Goal: Task Accomplishment & Management: Manage account settings

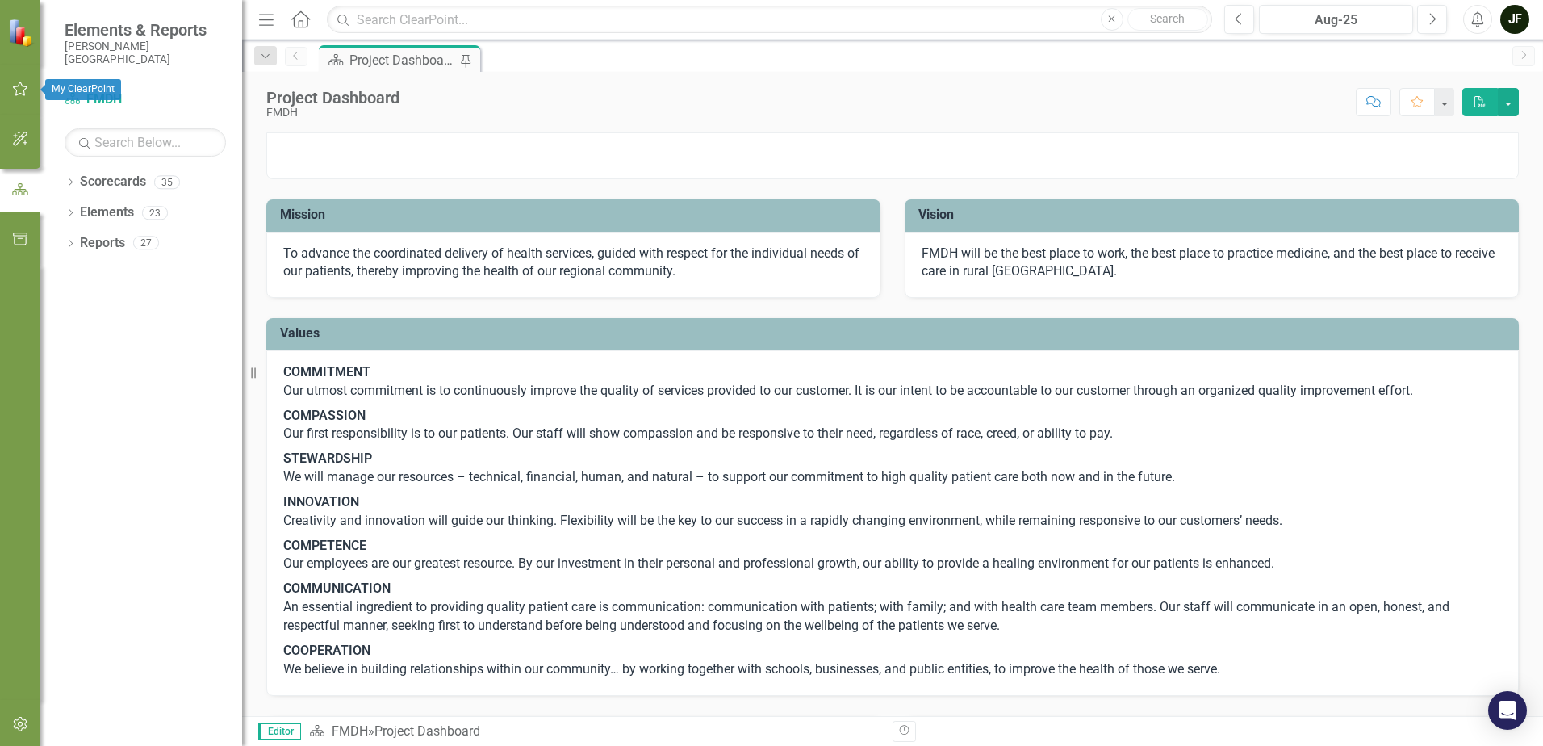
click at [19, 79] on button "button" at bounding box center [20, 90] width 36 height 34
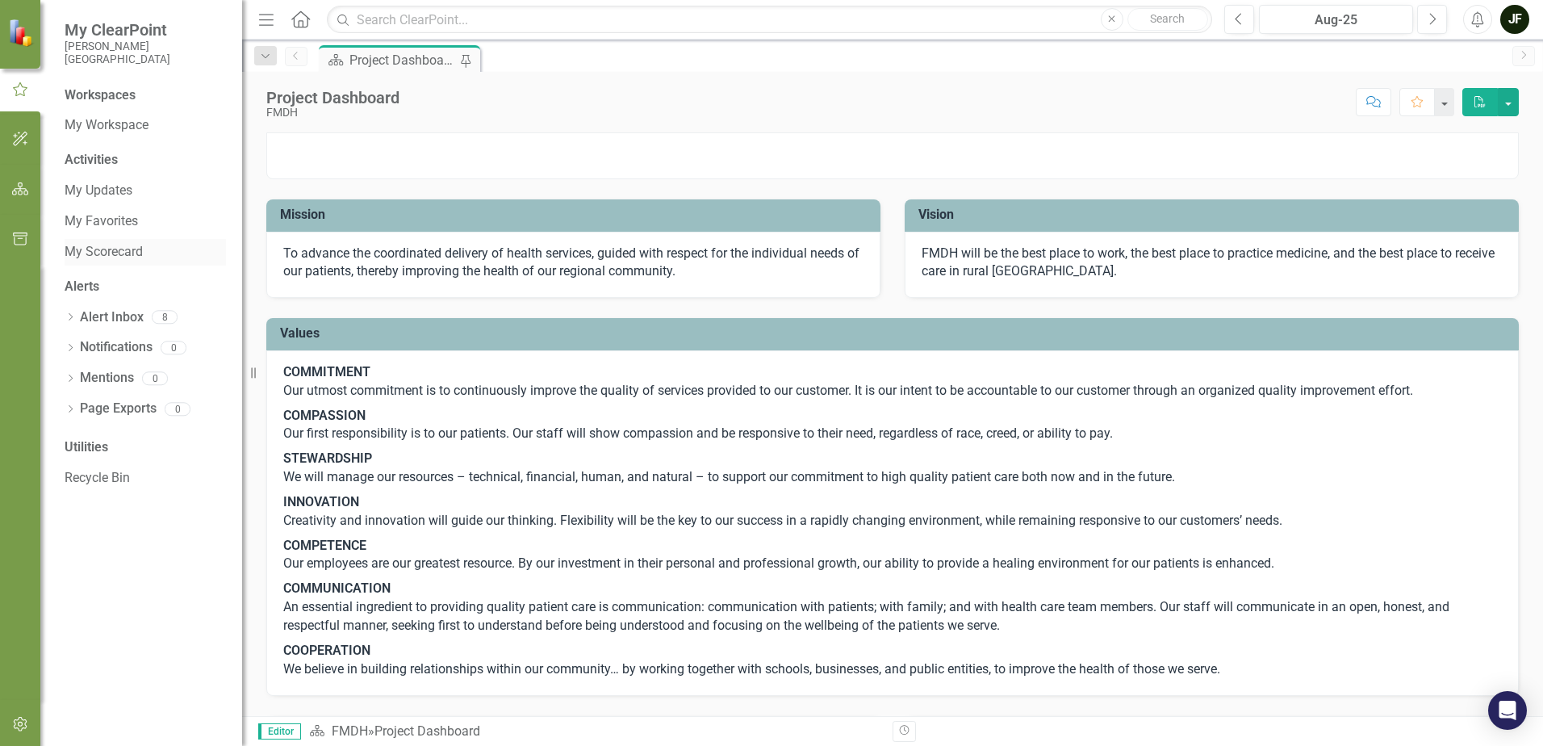
click at [115, 253] on link "My Scorecard" at bounding box center [145, 252] width 161 height 19
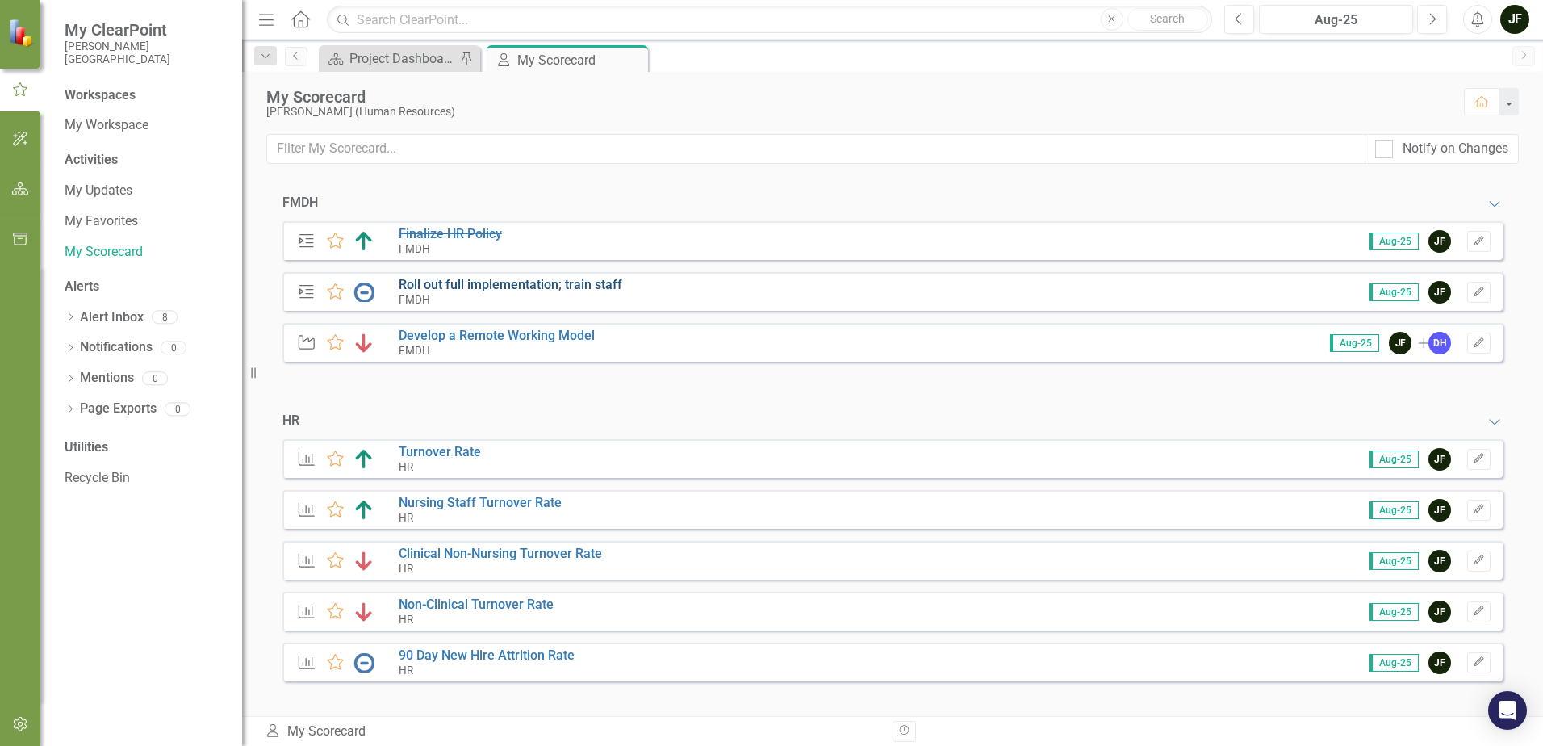
click at [429, 291] on link "Roll out full implementation; train staff" at bounding box center [511, 284] width 224 height 15
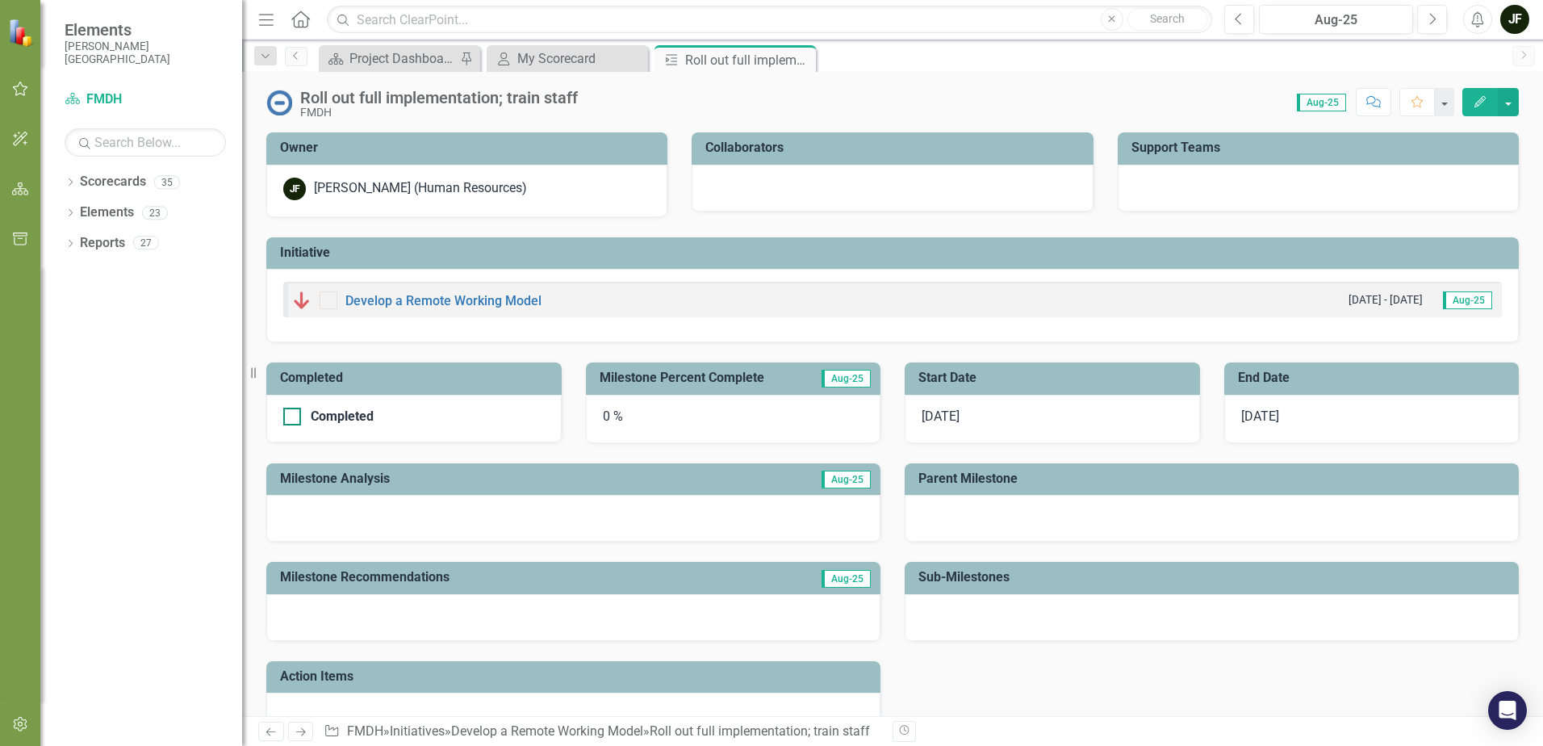
click at [294, 411] on div at bounding box center [292, 417] width 18 height 18
click at [294, 411] on input "Completed" at bounding box center [288, 413] width 10 height 10
checkbox input "true"
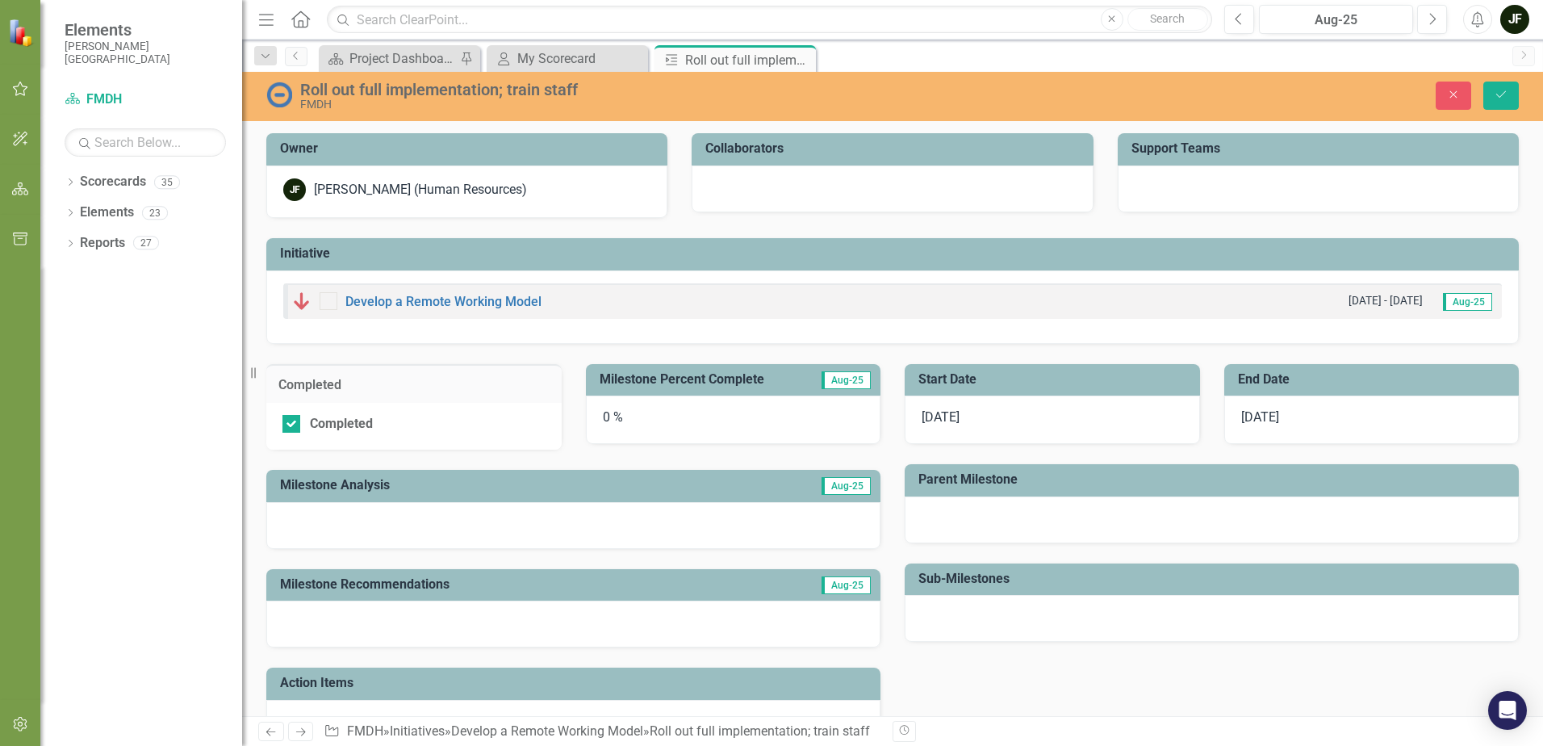
click at [604, 421] on div "0 %" at bounding box center [733, 420] width 295 height 48
click at [608, 418] on div "0 %" at bounding box center [733, 420] width 295 height 48
click at [608, 417] on div "0 %" at bounding box center [733, 420] width 295 height 48
click at [834, 411] on div "0 %" at bounding box center [733, 420] width 295 height 48
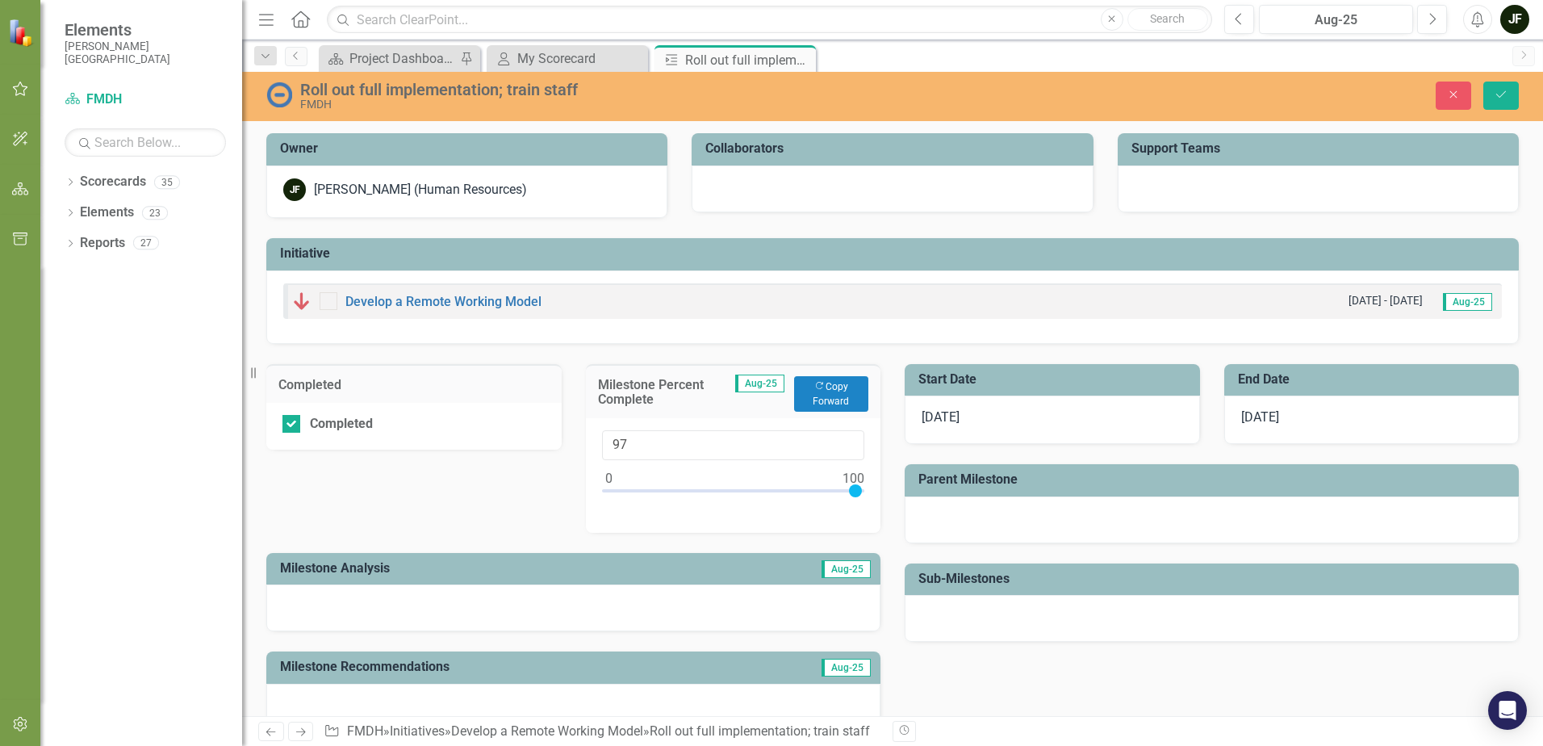
type input "100"
drag, startPoint x: 605, startPoint y: 492, endPoint x: 859, endPoint y: 502, distance: 253.7
click at [859, 502] on div "100" at bounding box center [733, 475] width 295 height 115
click at [1509, 97] on button "Save" at bounding box center [1502, 96] width 36 height 28
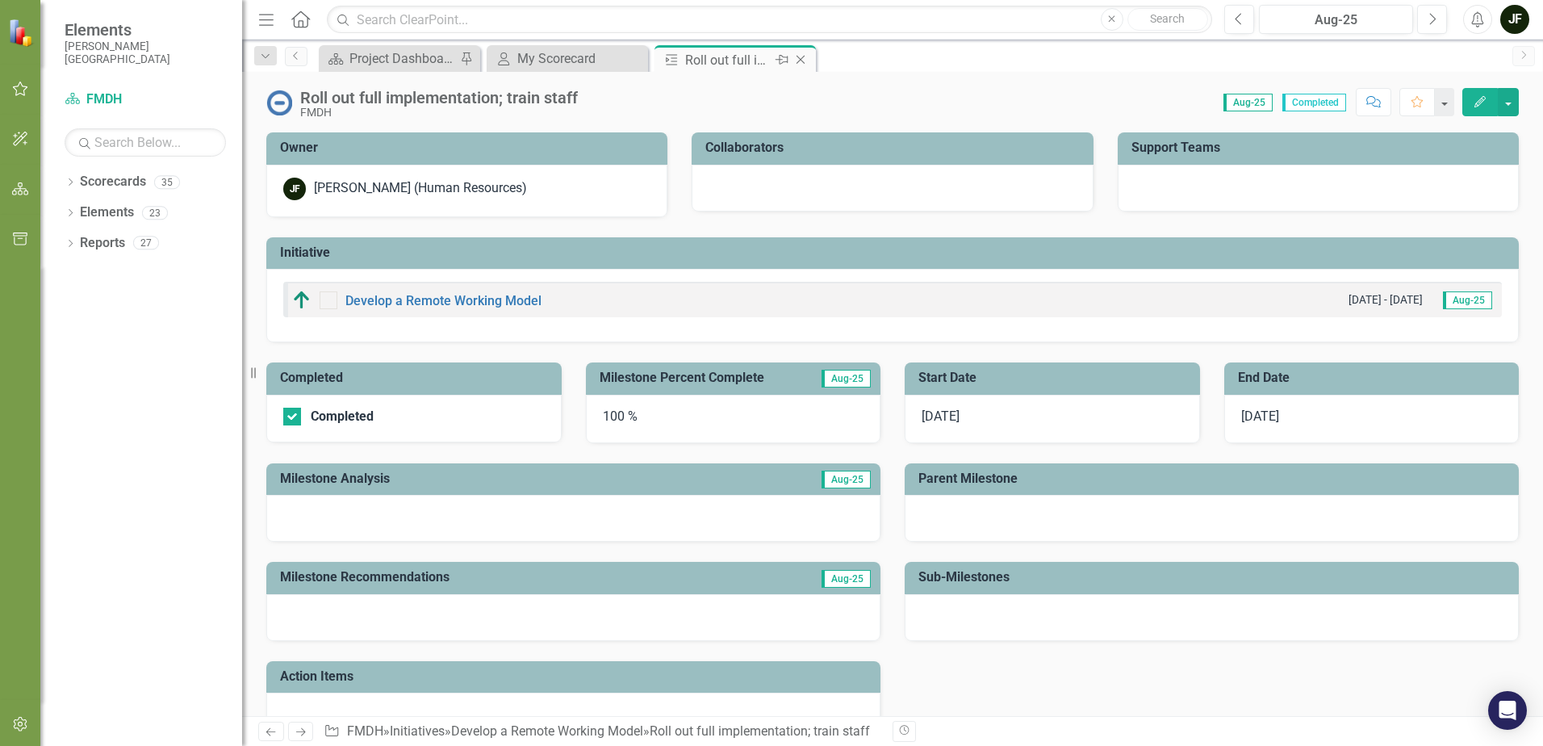
click at [803, 61] on icon "Close" at bounding box center [801, 59] width 16 height 13
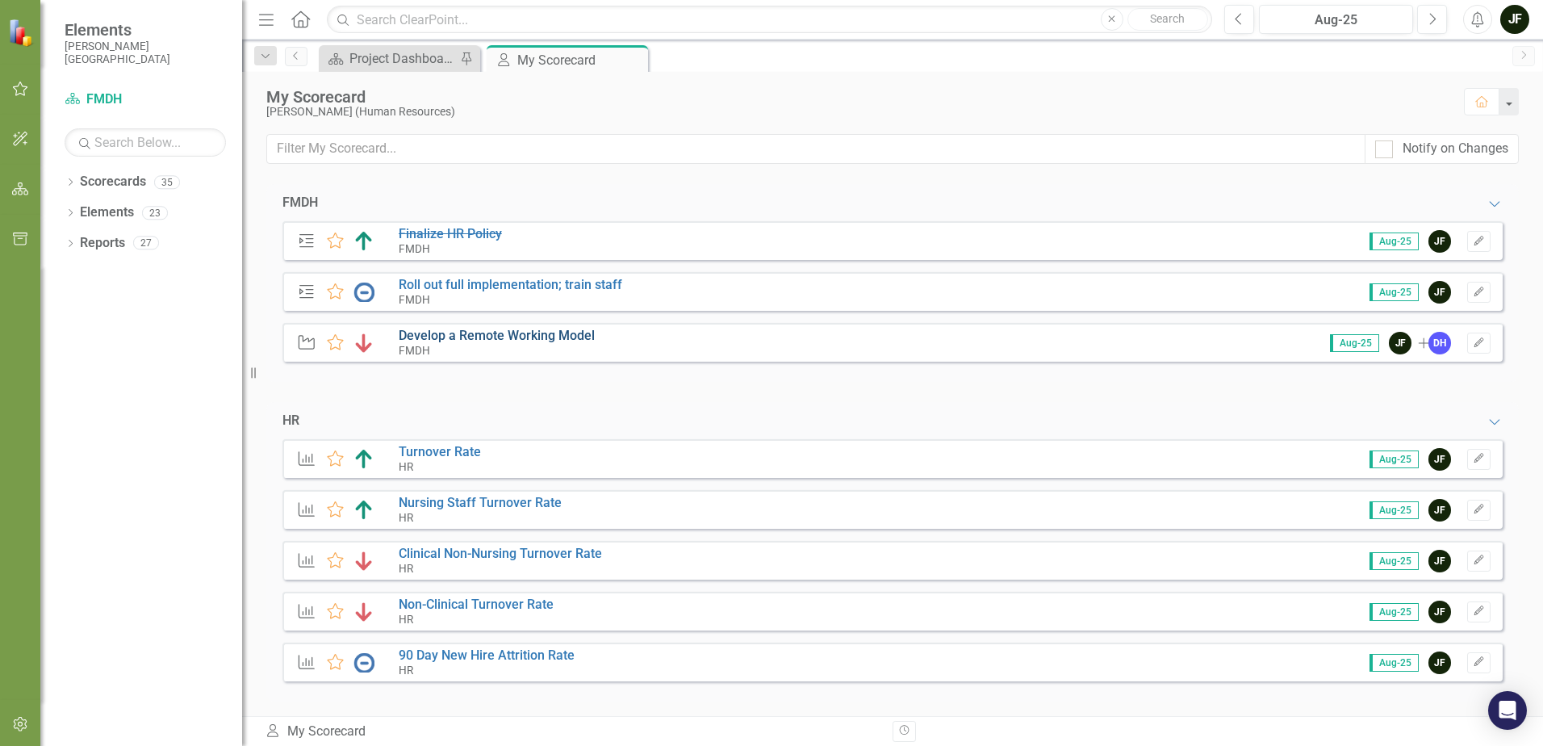
click at [527, 338] on link "Develop a Remote Working Model" at bounding box center [497, 335] width 196 height 15
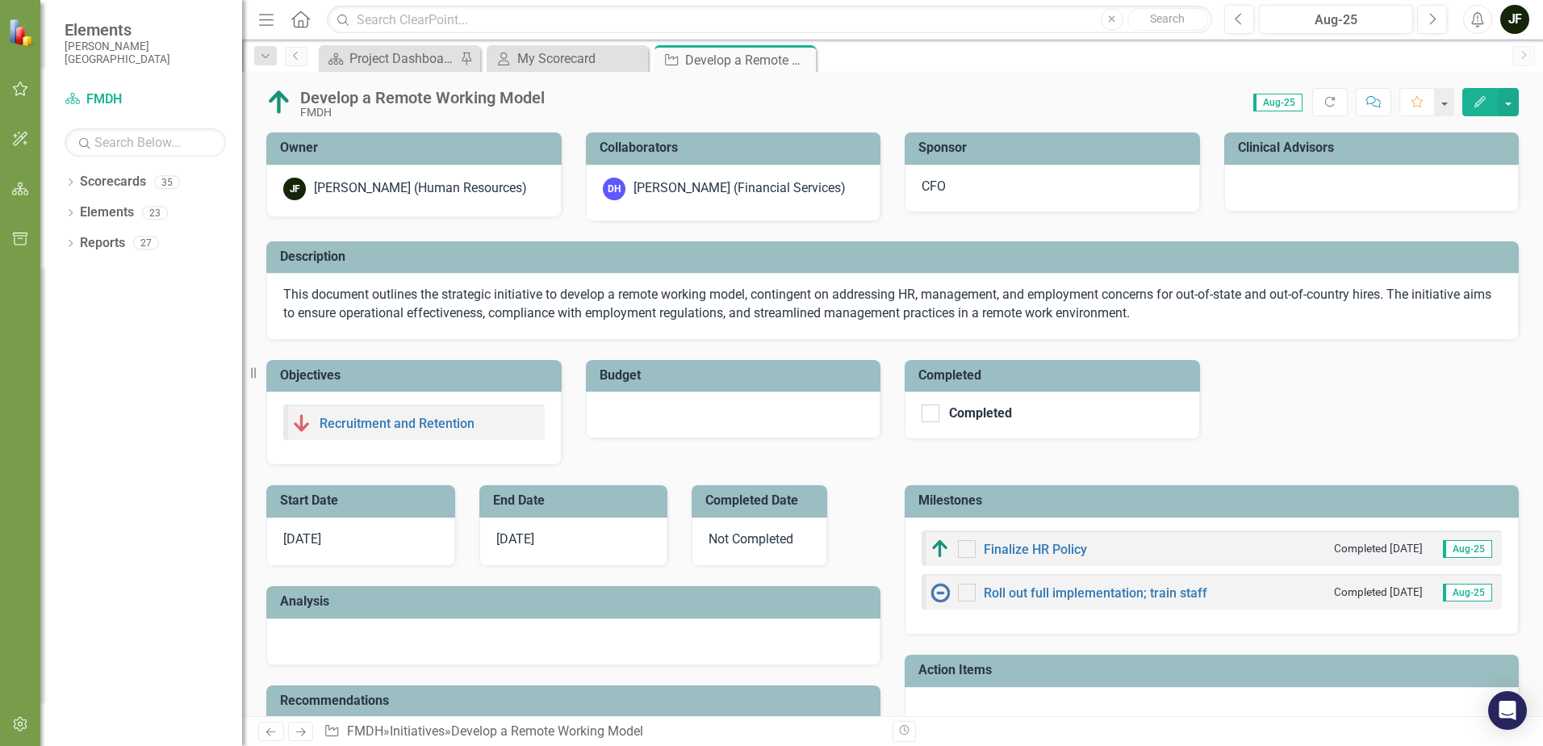
checkbox input "true"
click at [927, 411] on div at bounding box center [931, 413] width 18 height 18
click at [927, 411] on input "Completed" at bounding box center [927, 409] width 10 height 10
checkbox input "true"
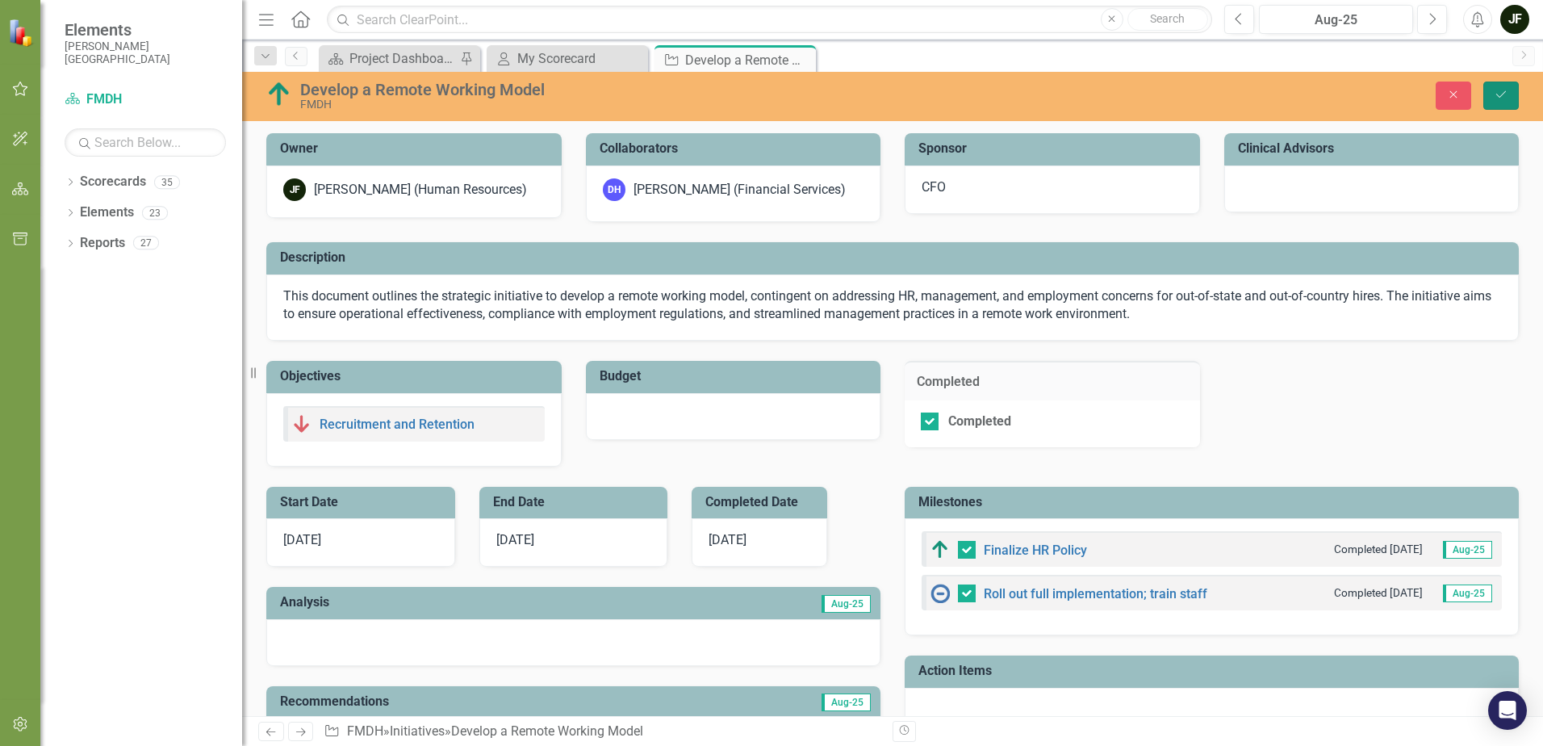
click at [1503, 94] on icon "Save" at bounding box center [1501, 94] width 15 height 11
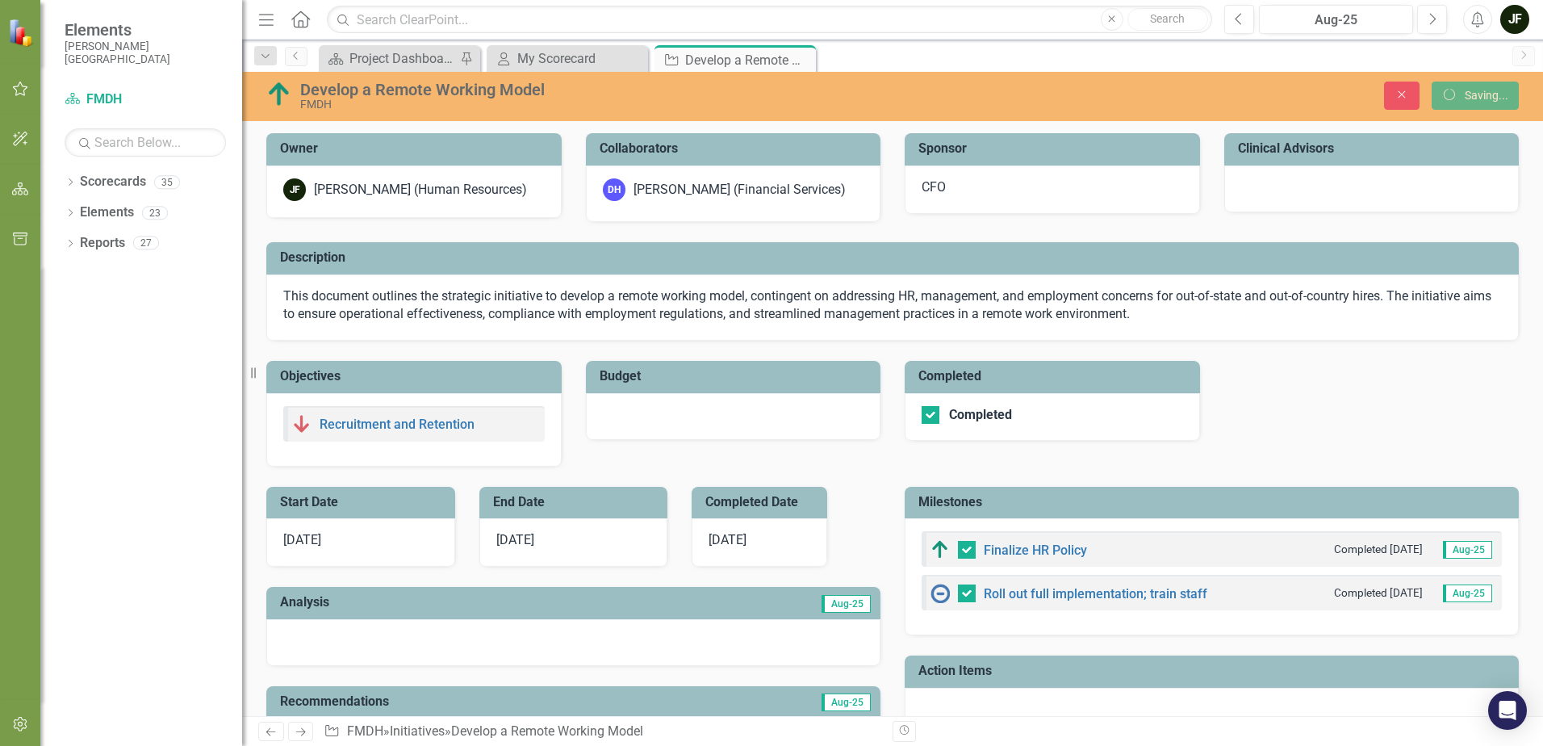
checkbox input "false"
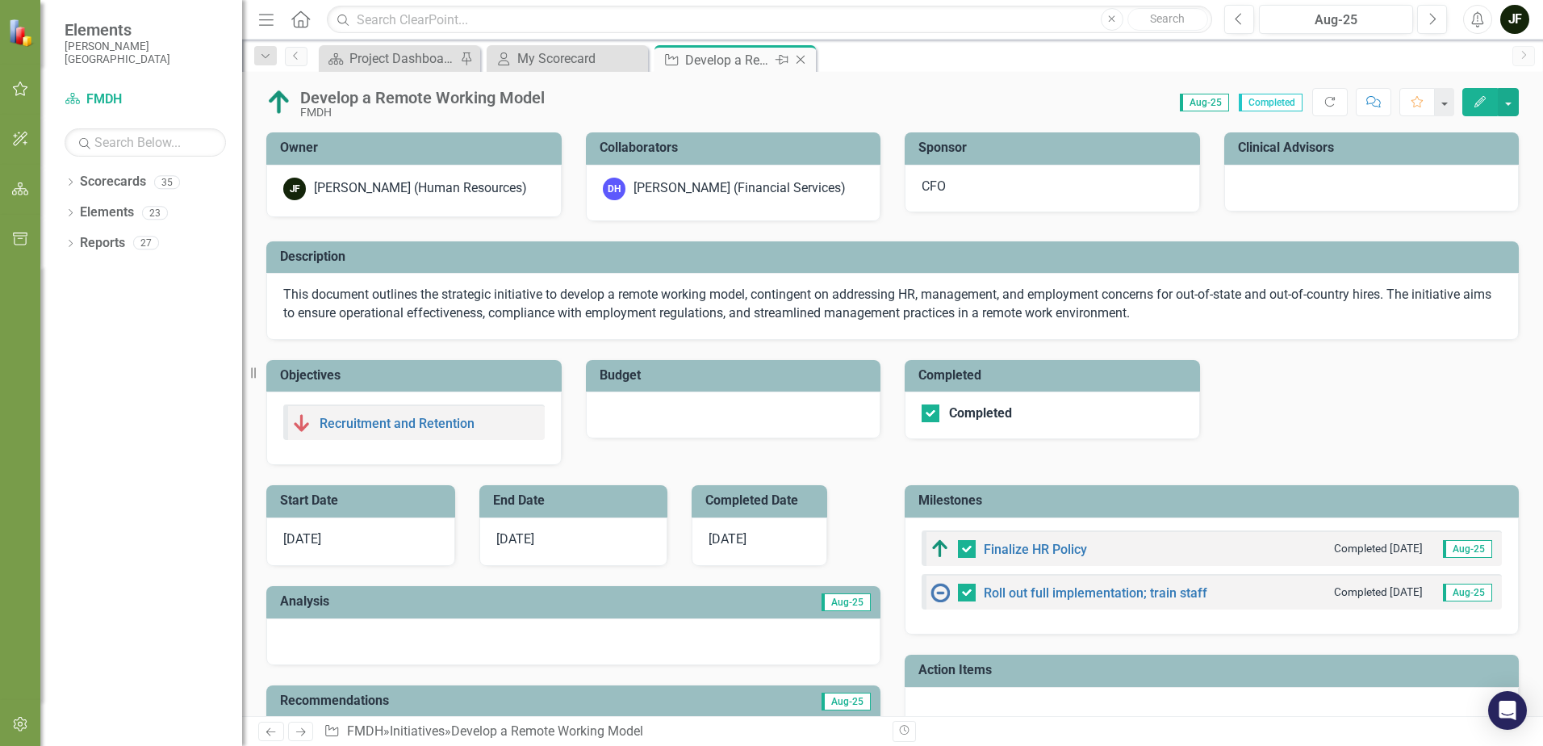
click at [801, 59] on icon "Close" at bounding box center [801, 59] width 16 height 13
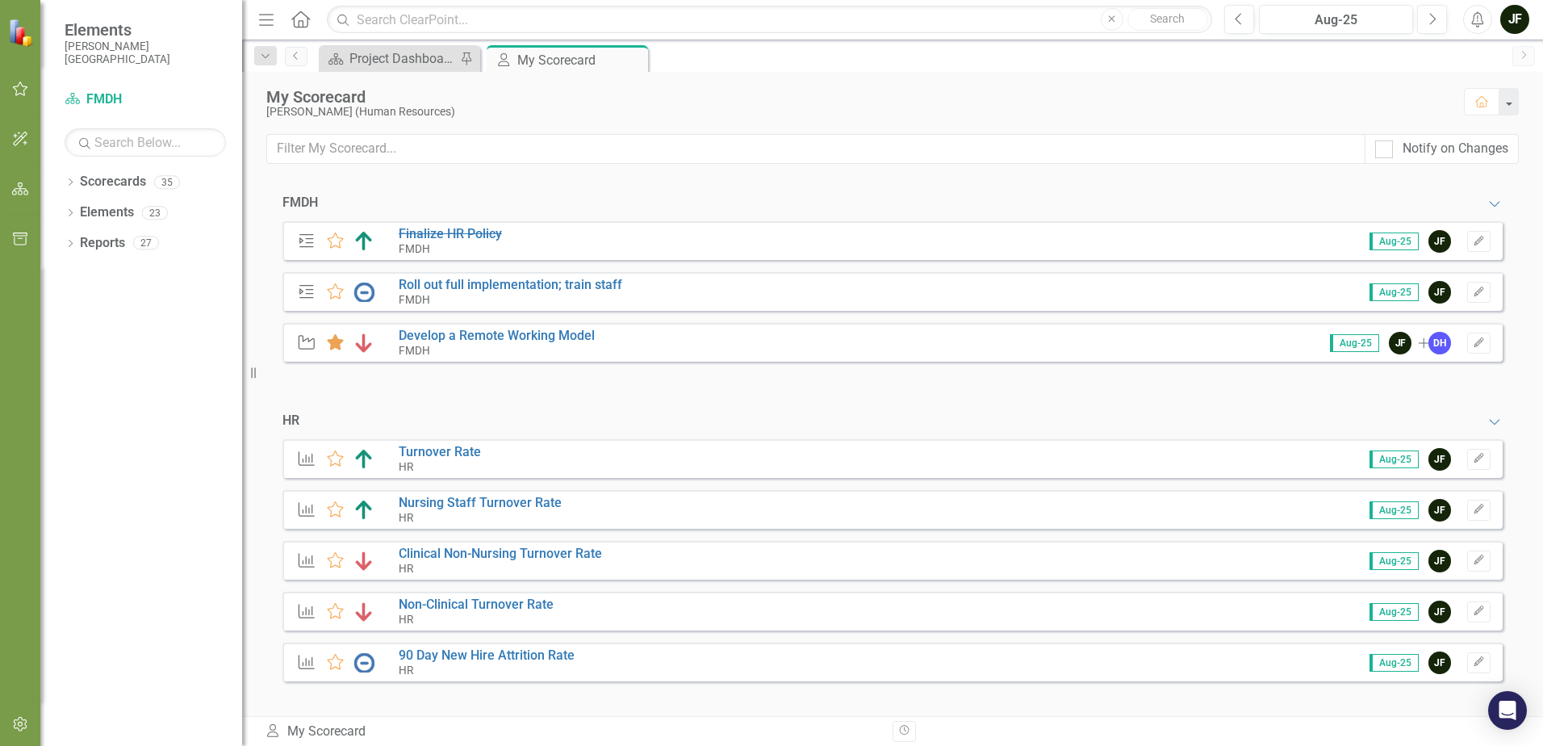
click at [333, 340] on icon at bounding box center [335, 342] width 17 height 16
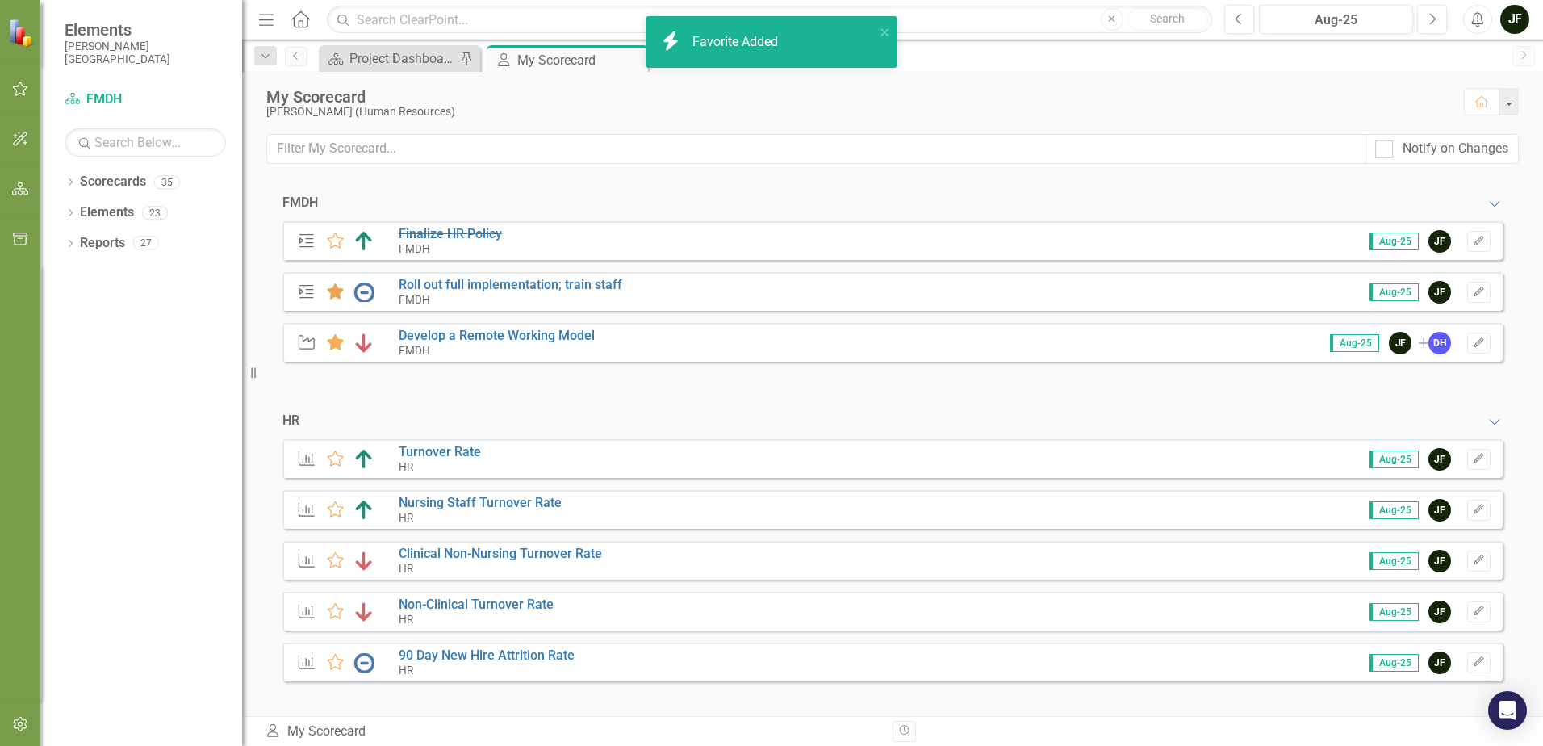
click at [335, 291] on icon at bounding box center [335, 291] width 17 height 16
click at [336, 294] on icon at bounding box center [335, 291] width 17 height 16
click at [332, 343] on icon at bounding box center [335, 342] width 17 height 16
click at [421, 287] on link "Roll out full implementation; train staff" at bounding box center [511, 284] width 224 height 15
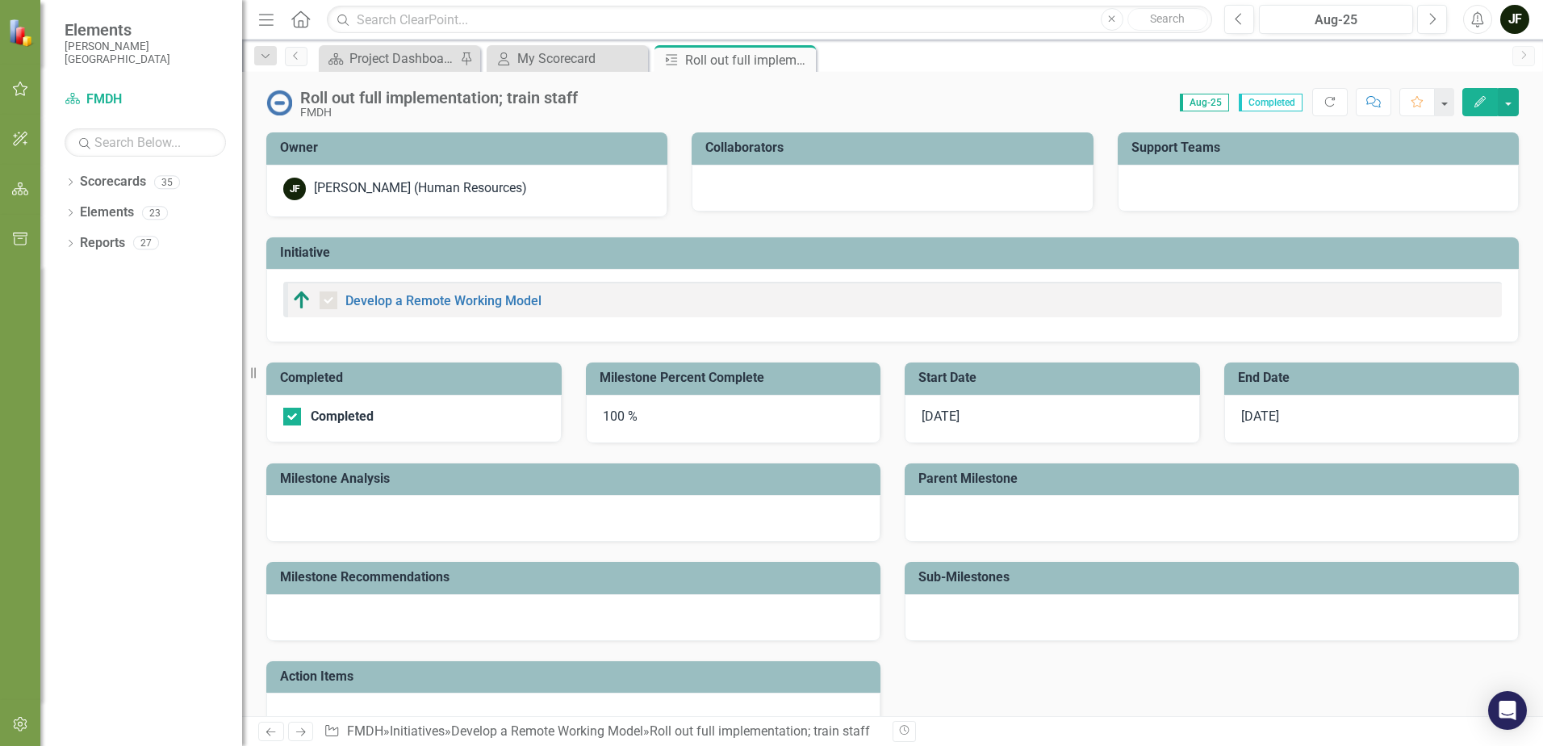
checkbox input "true"
click at [802, 59] on icon at bounding box center [801, 60] width 9 height 9
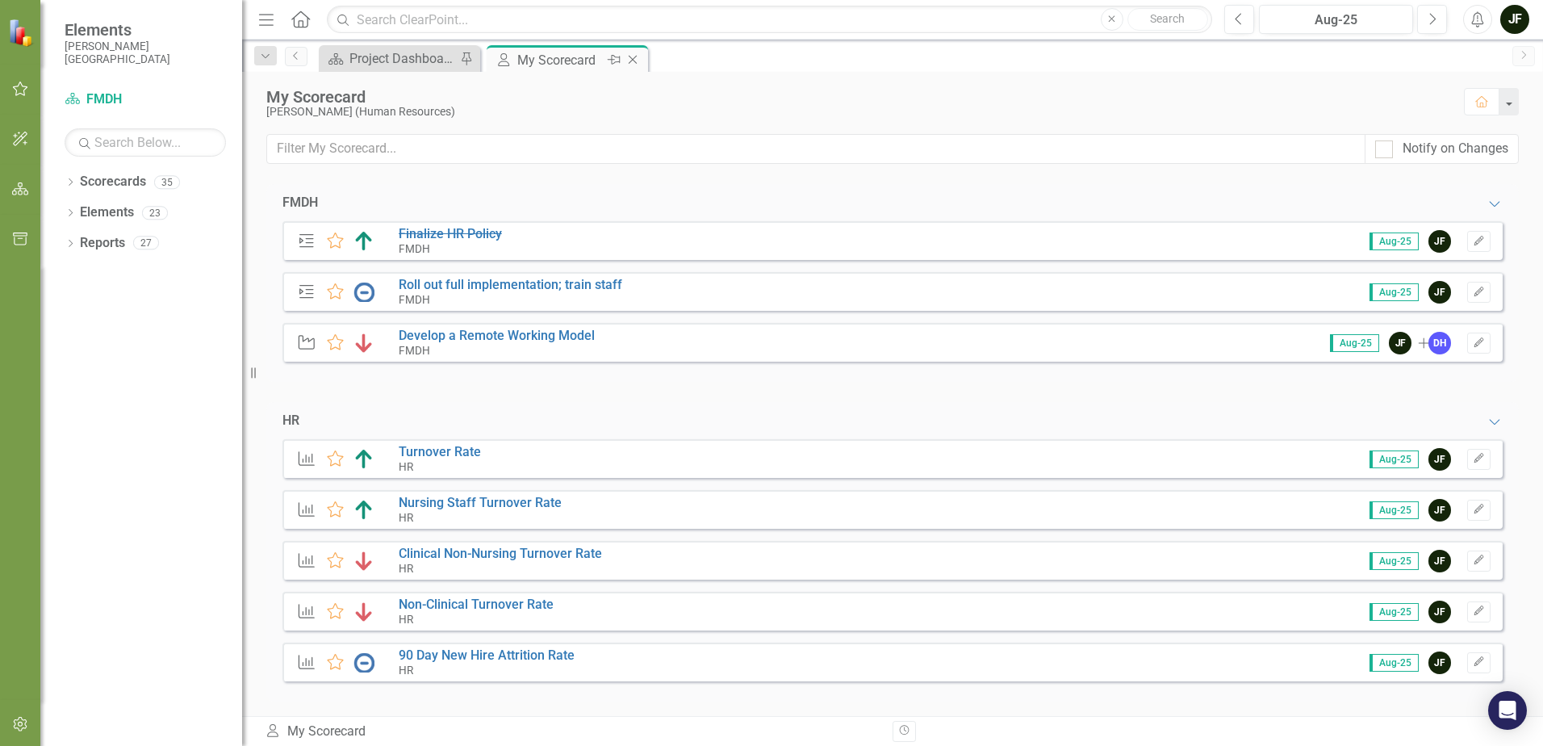
click at [635, 61] on icon "Close" at bounding box center [633, 59] width 16 height 13
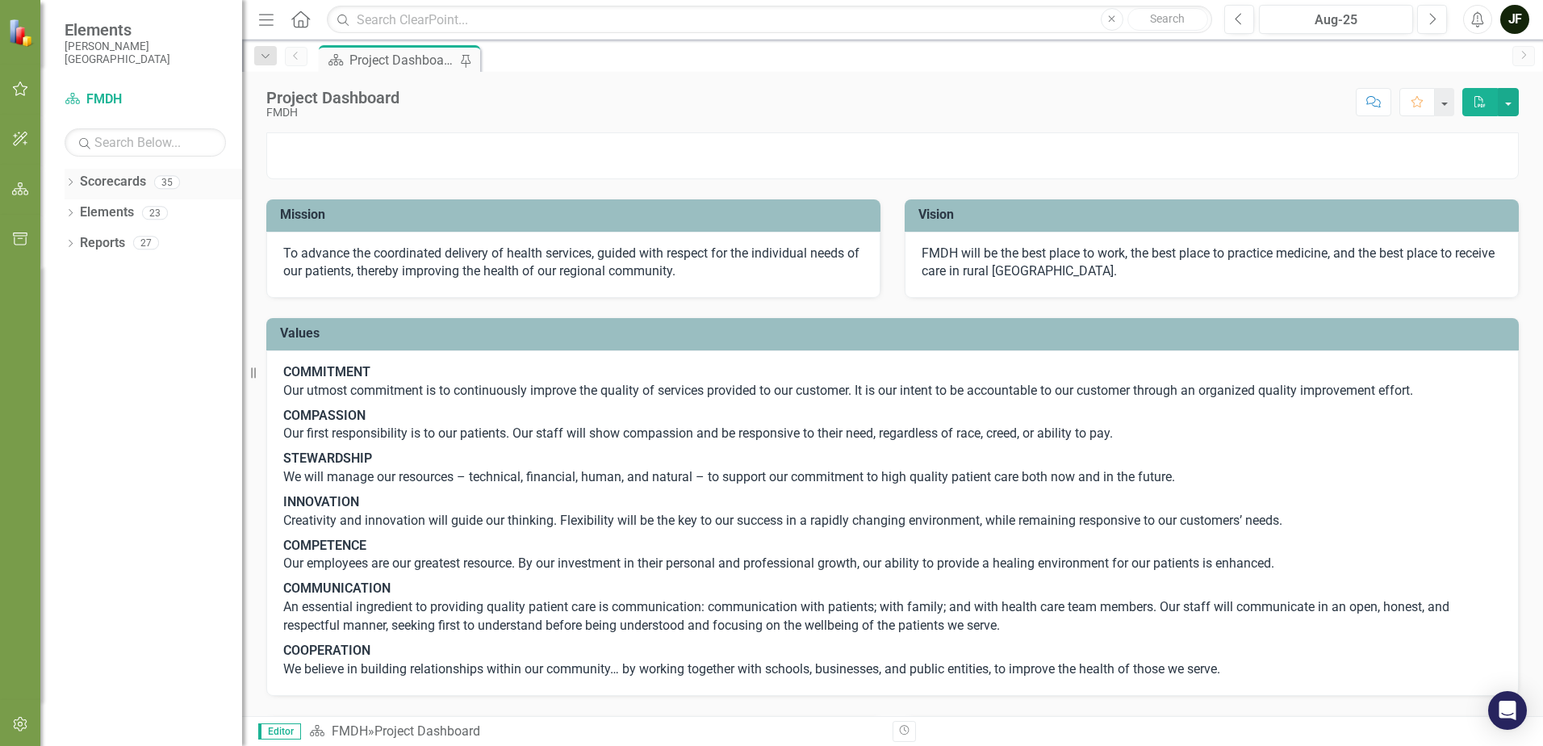
click at [69, 183] on icon "Dropdown" at bounding box center [70, 183] width 11 height 9
click at [100, 210] on link "FMDH" at bounding box center [165, 212] width 153 height 19
click at [75, 211] on icon "Dropdown" at bounding box center [79, 212] width 12 height 10
click at [97, 301] on icon "Dropdown" at bounding box center [95, 304] width 12 height 10
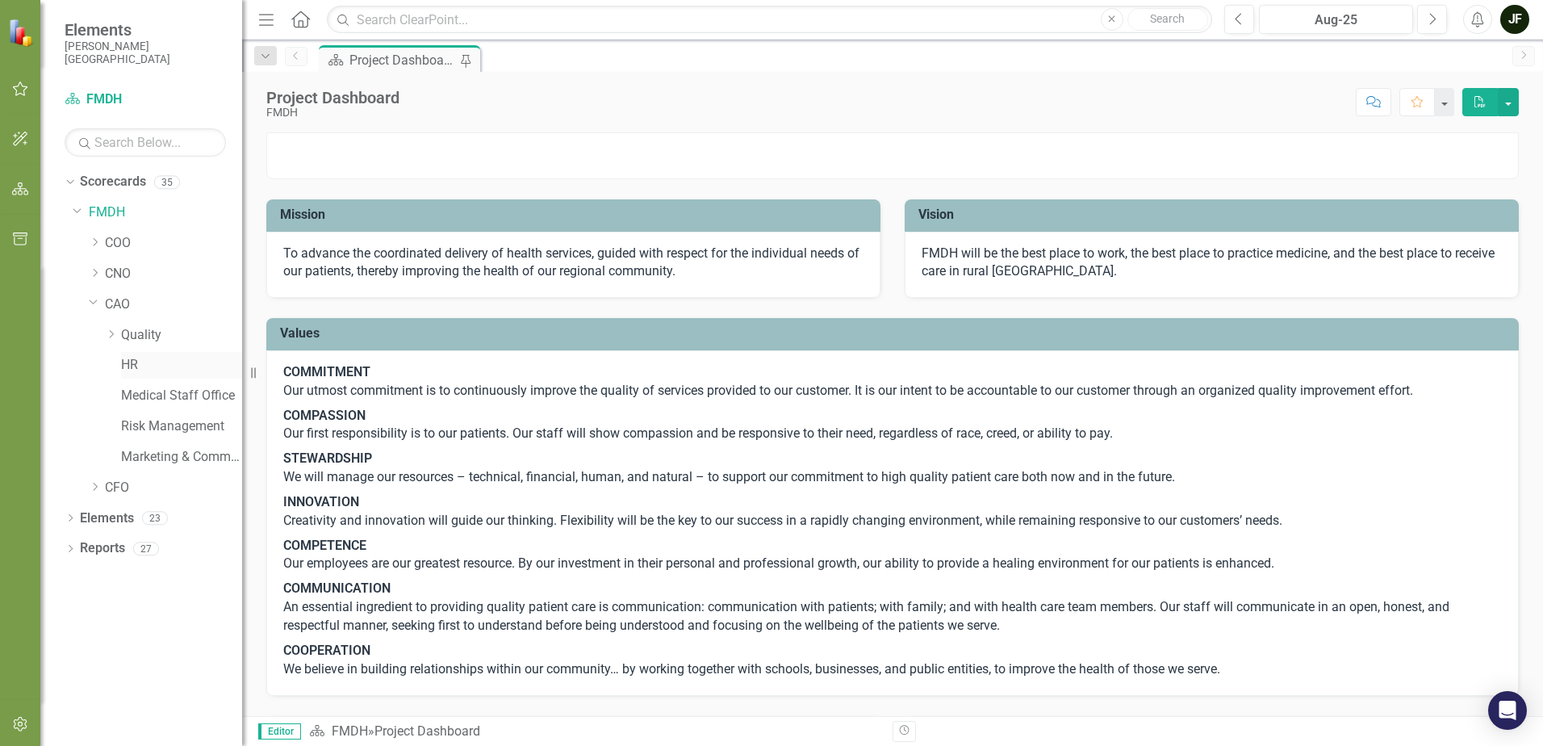
click at [126, 363] on link "HR" at bounding box center [181, 365] width 121 height 19
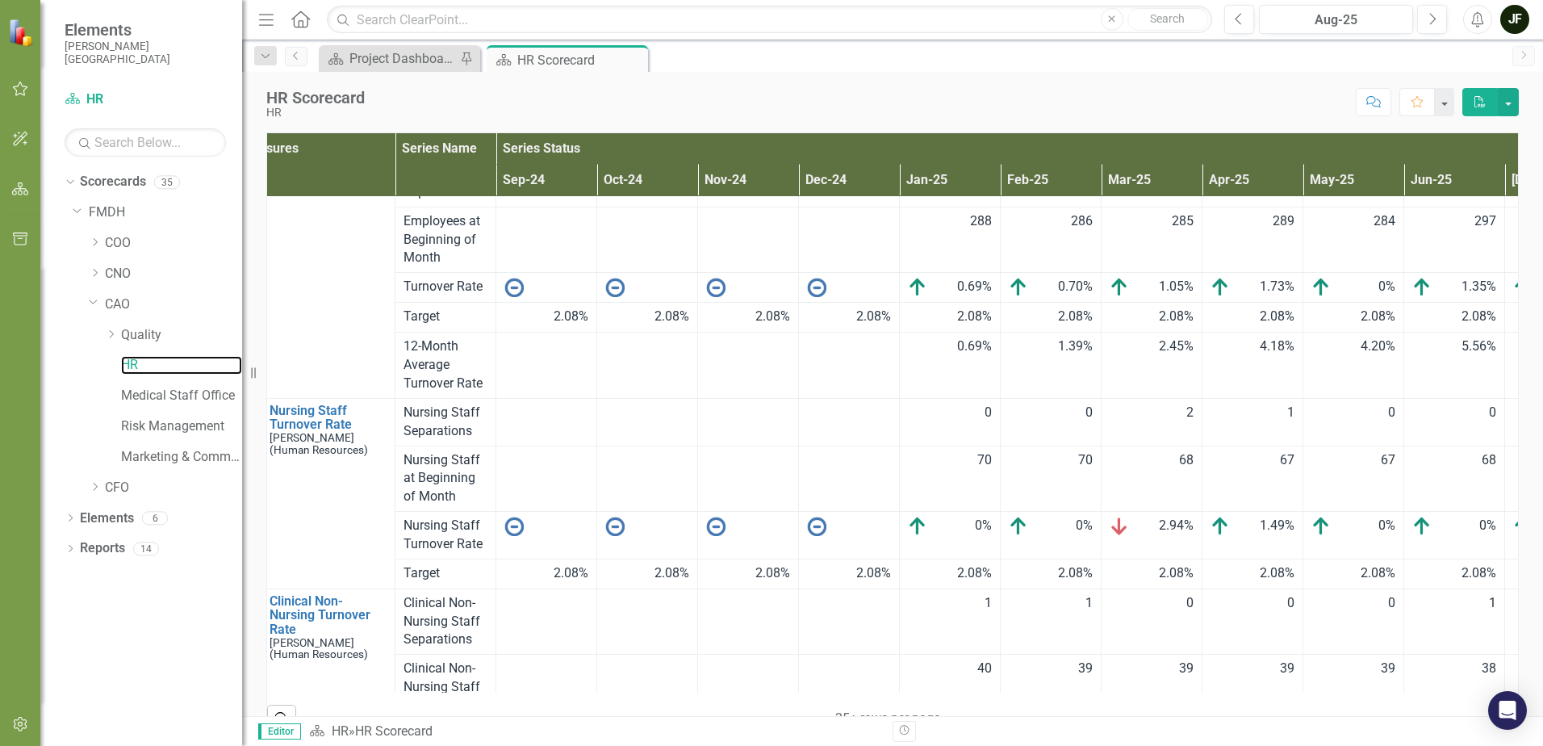
scroll to position [161, 0]
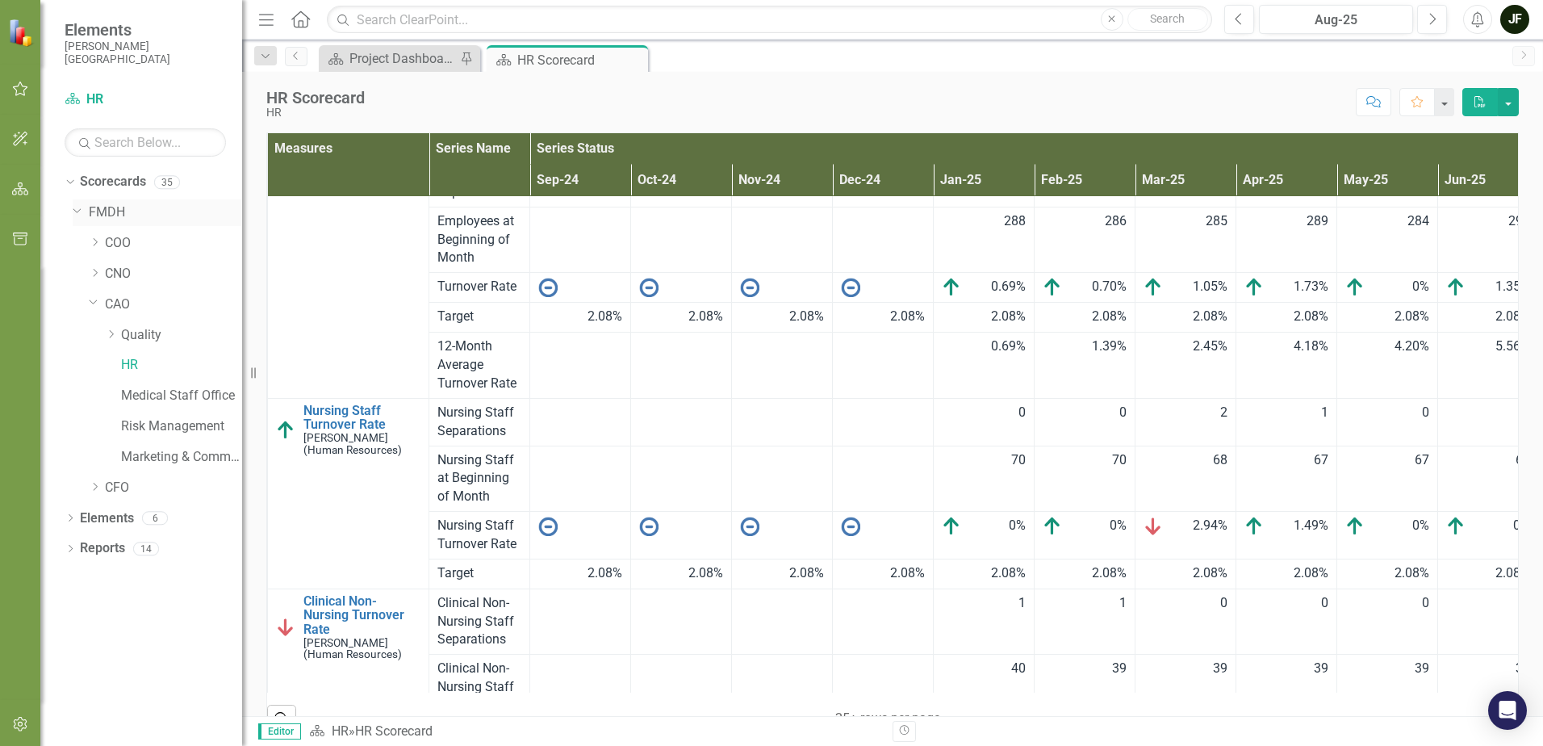
click at [74, 211] on icon "Dropdown" at bounding box center [78, 209] width 10 height 12
click at [70, 96] on icon "Scorecard" at bounding box center [73, 98] width 16 height 13
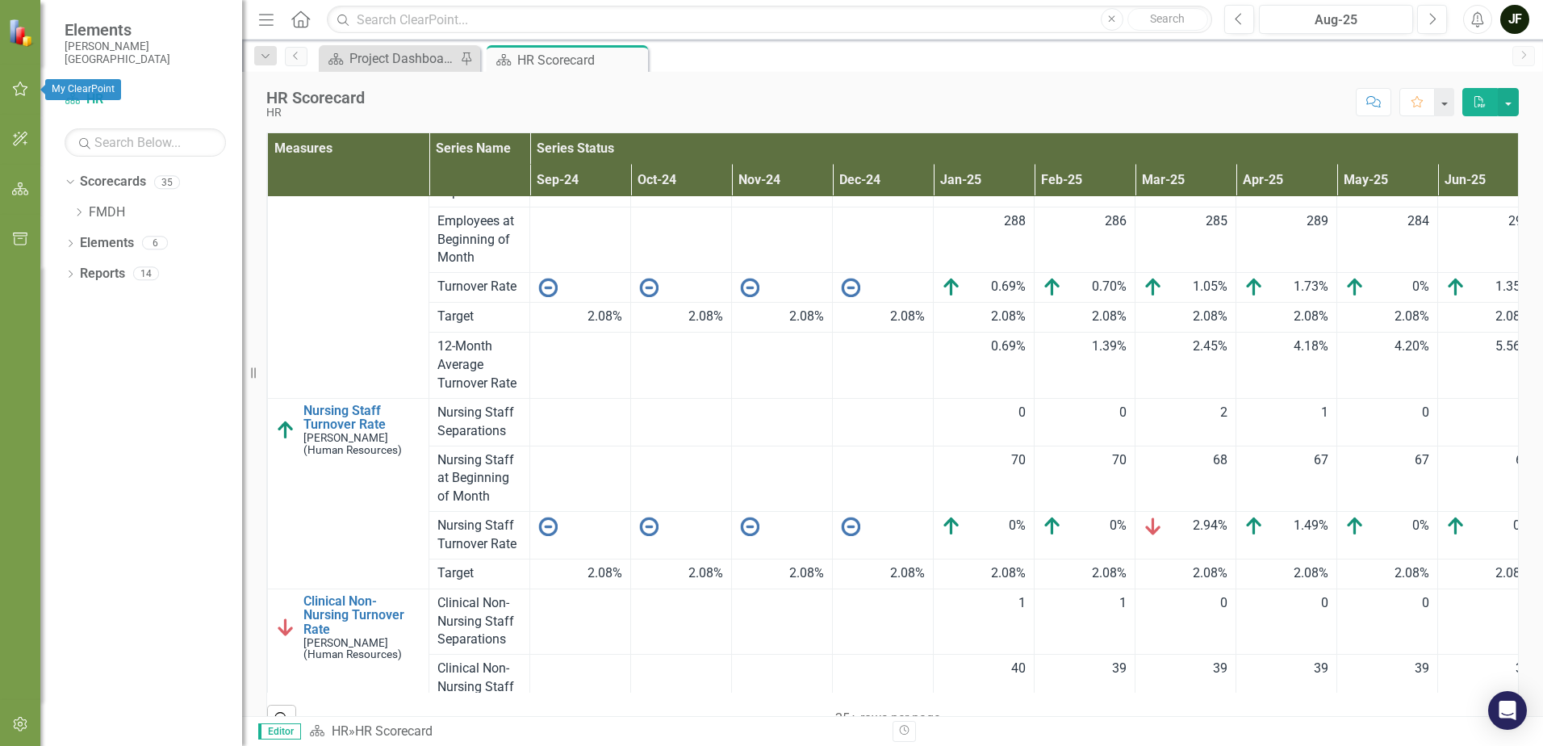
click at [16, 86] on icon "button" at bounding box center [20, 88] width 17 height 13
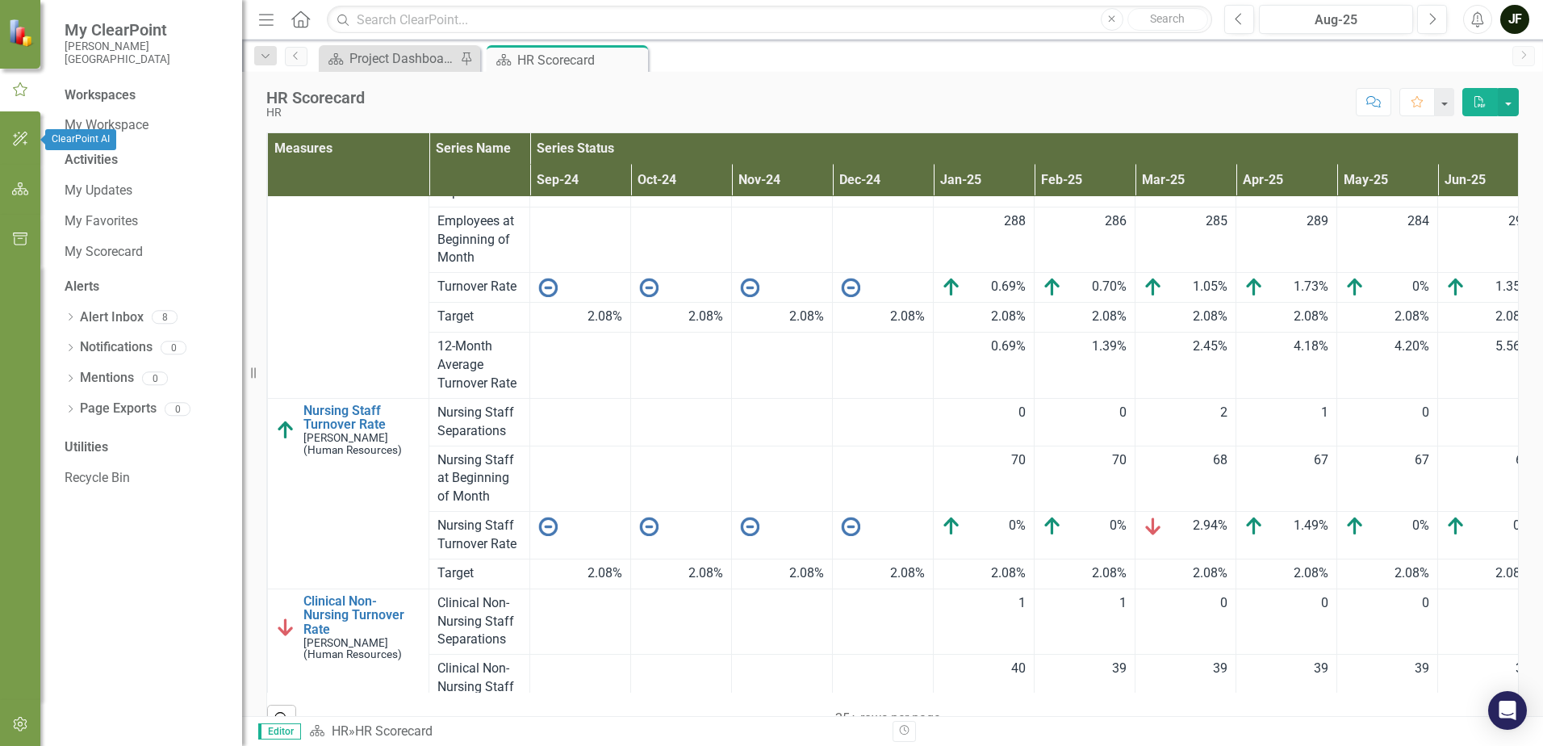
click at [19, 140] on icon "button" at bounding box center [20, 138] width 17 height 13
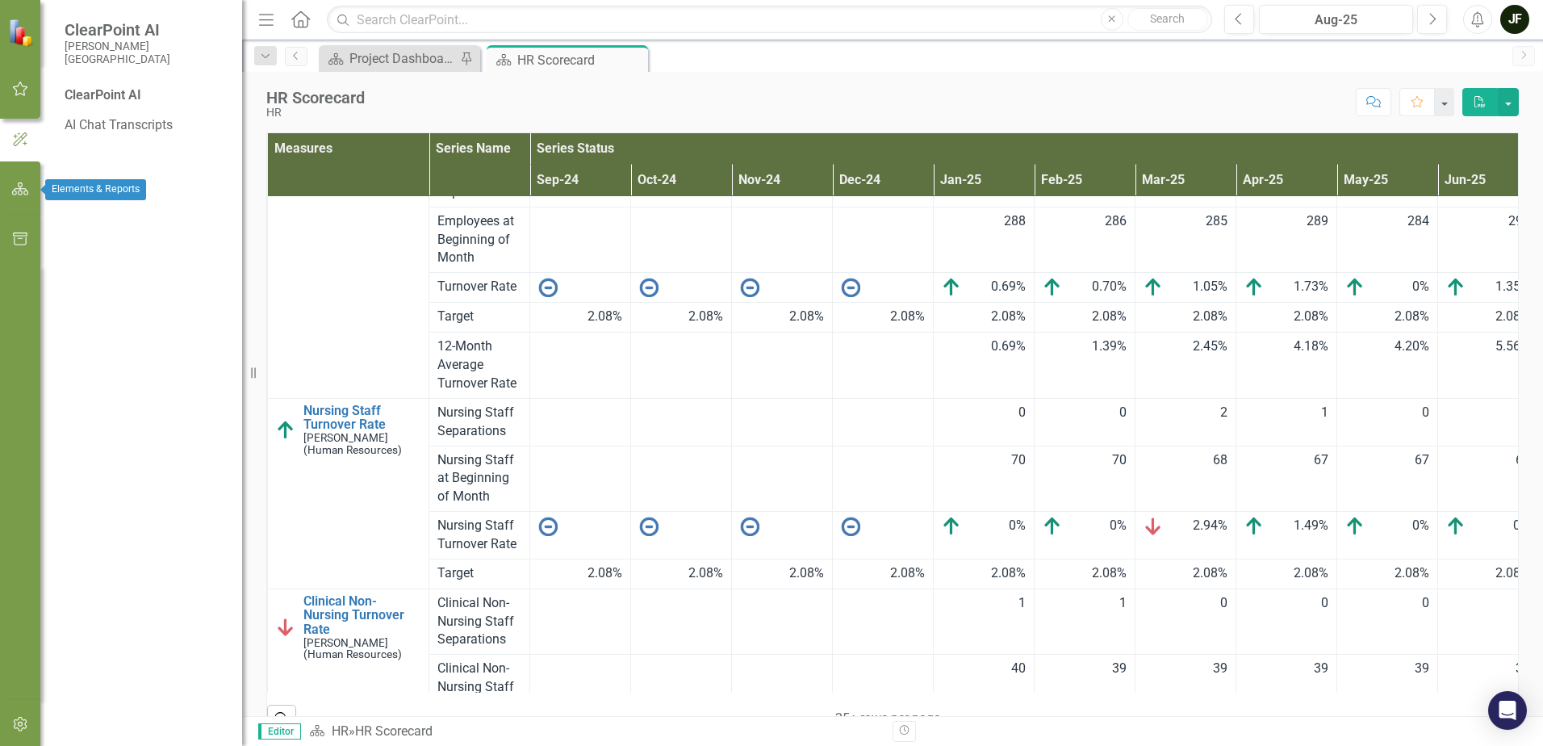
click at [19, 185] on icon "button" at bounding box center [20, 188] width 17 height 13
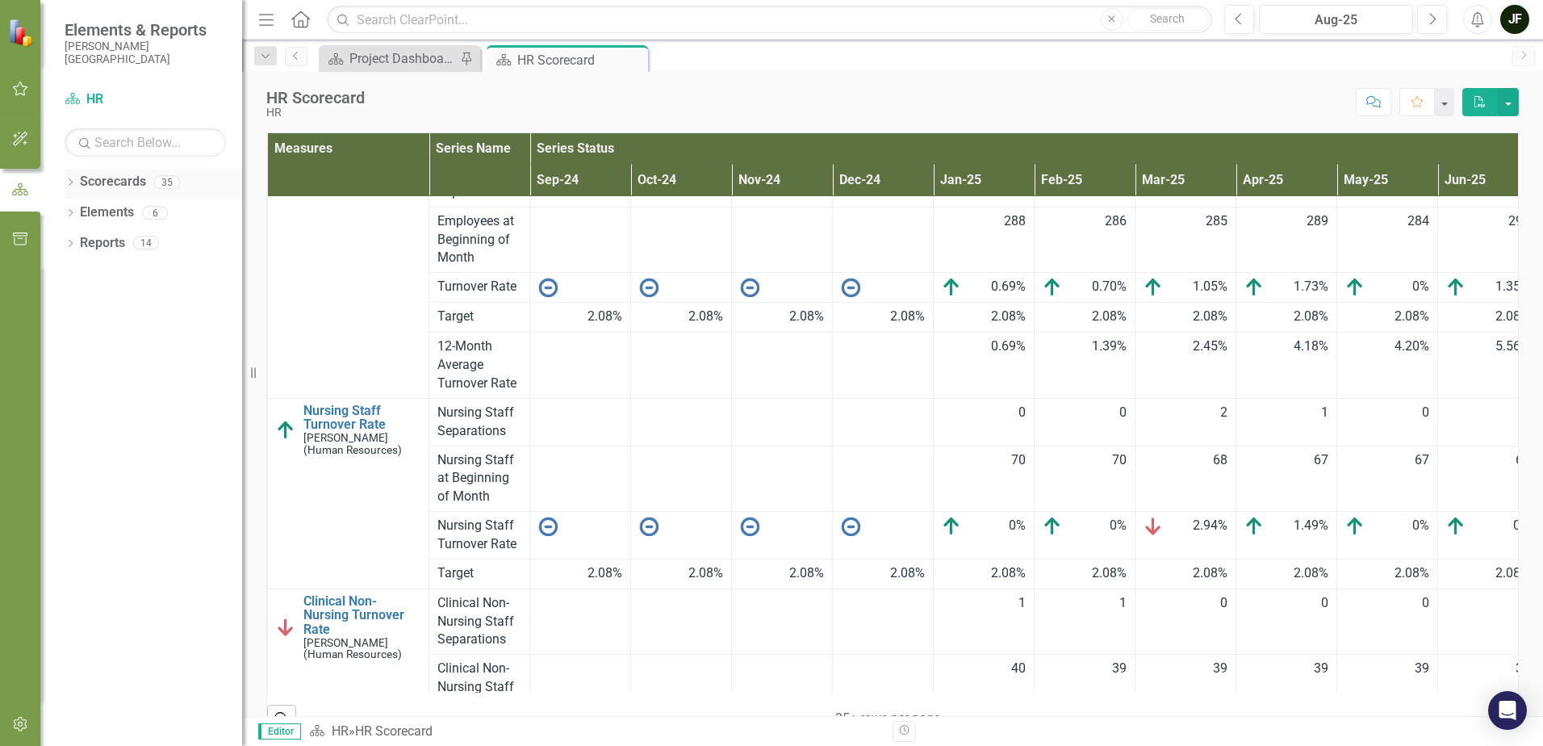
click at [66, 182] on icon "Dropdown" at bounding box center [70, 183] width 11 height 9
click at [79, 213] on icon "Dropdown" at bounding box center [79, 212] width 12 height 10
click at [90, 241] on icon "Dropdown" at bounding box center [95, 242] width 12 height 10
click at [98, 454] on icon "Dropdown" at bounding box center [95, 456] width 12 height 10
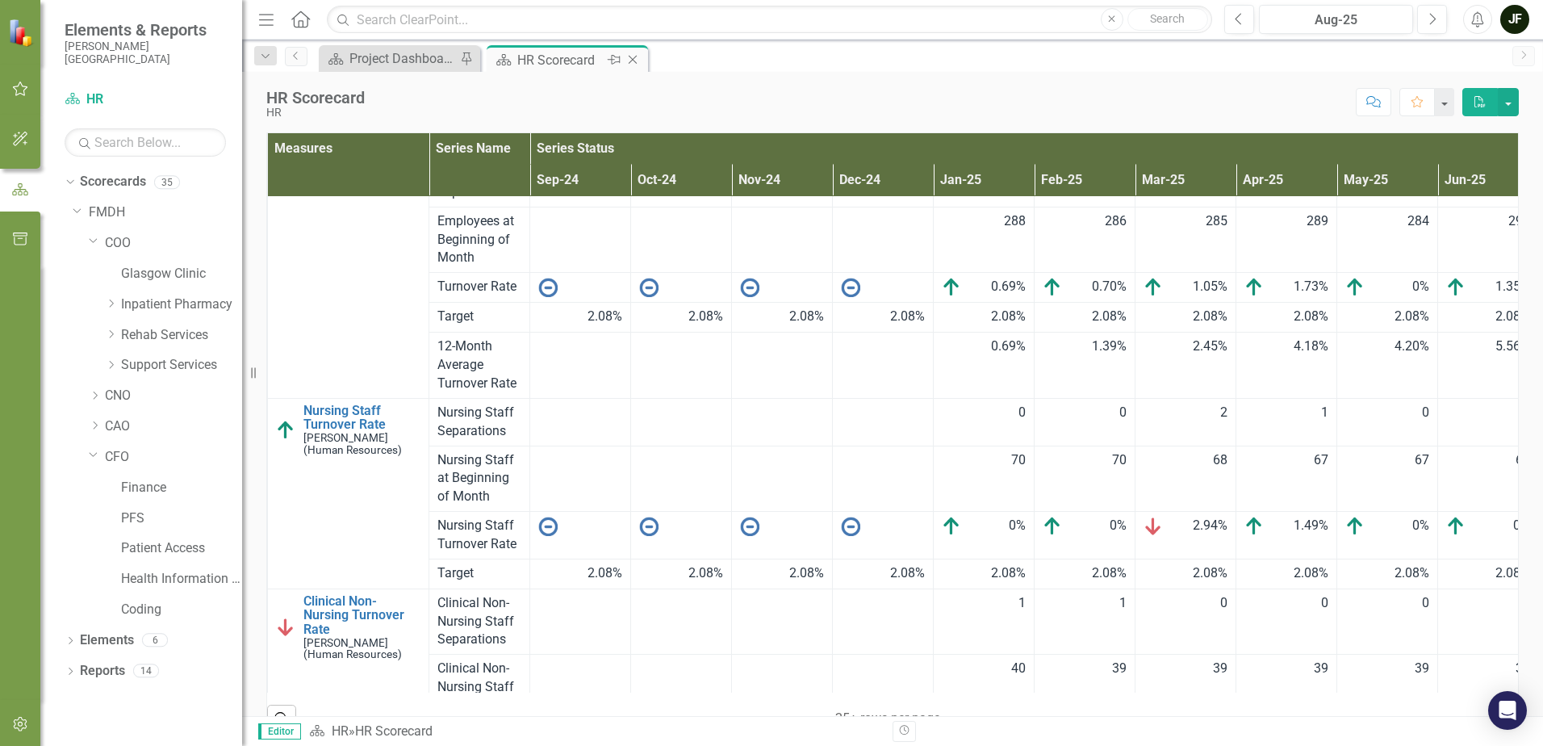
click at [633, 61] on icon "Close" at bounding box center [633, 59] width 16 height 13
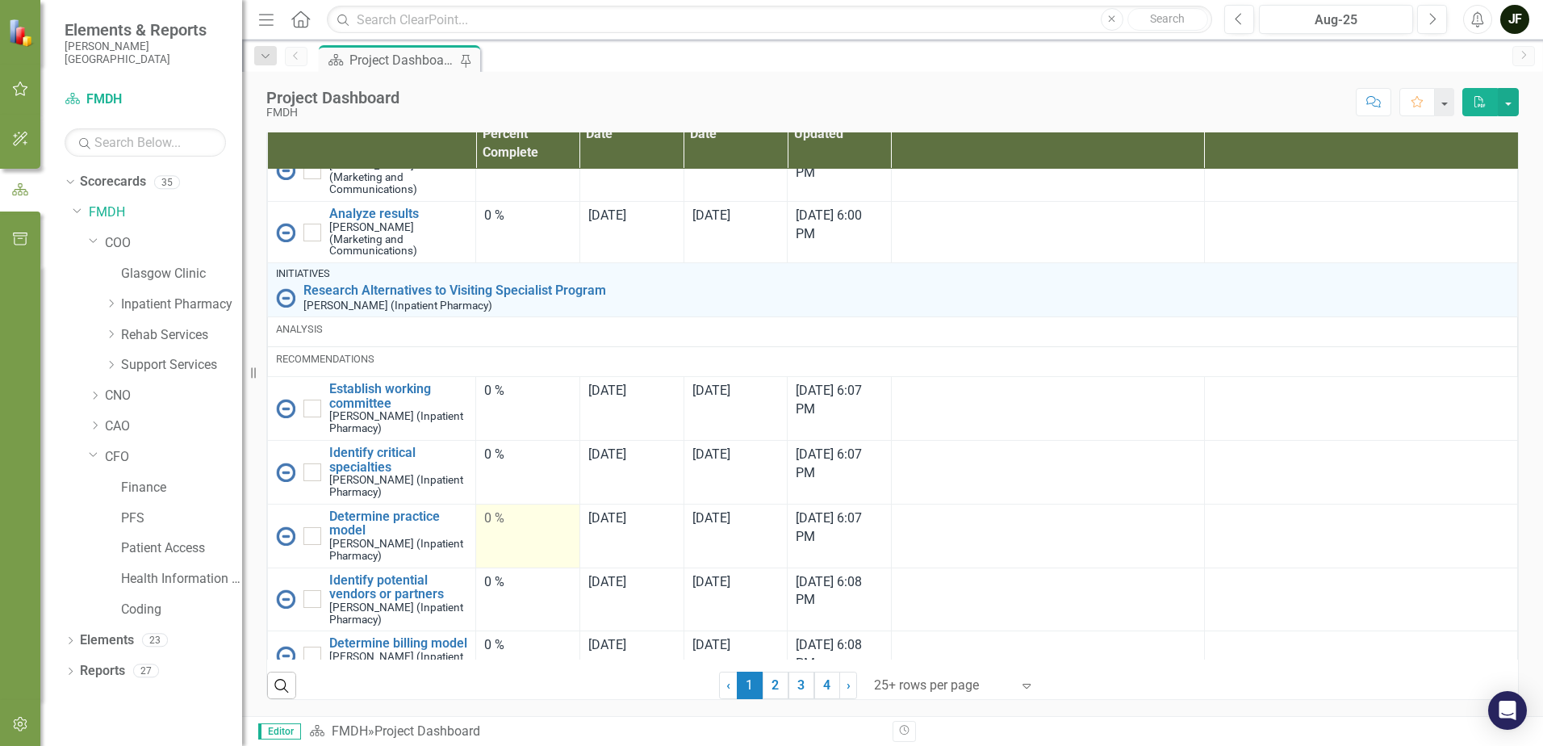
scroll to position [1074, 0]
click at [766, 688] on link "2" at bounding box center [776, 685] width 26 height 27
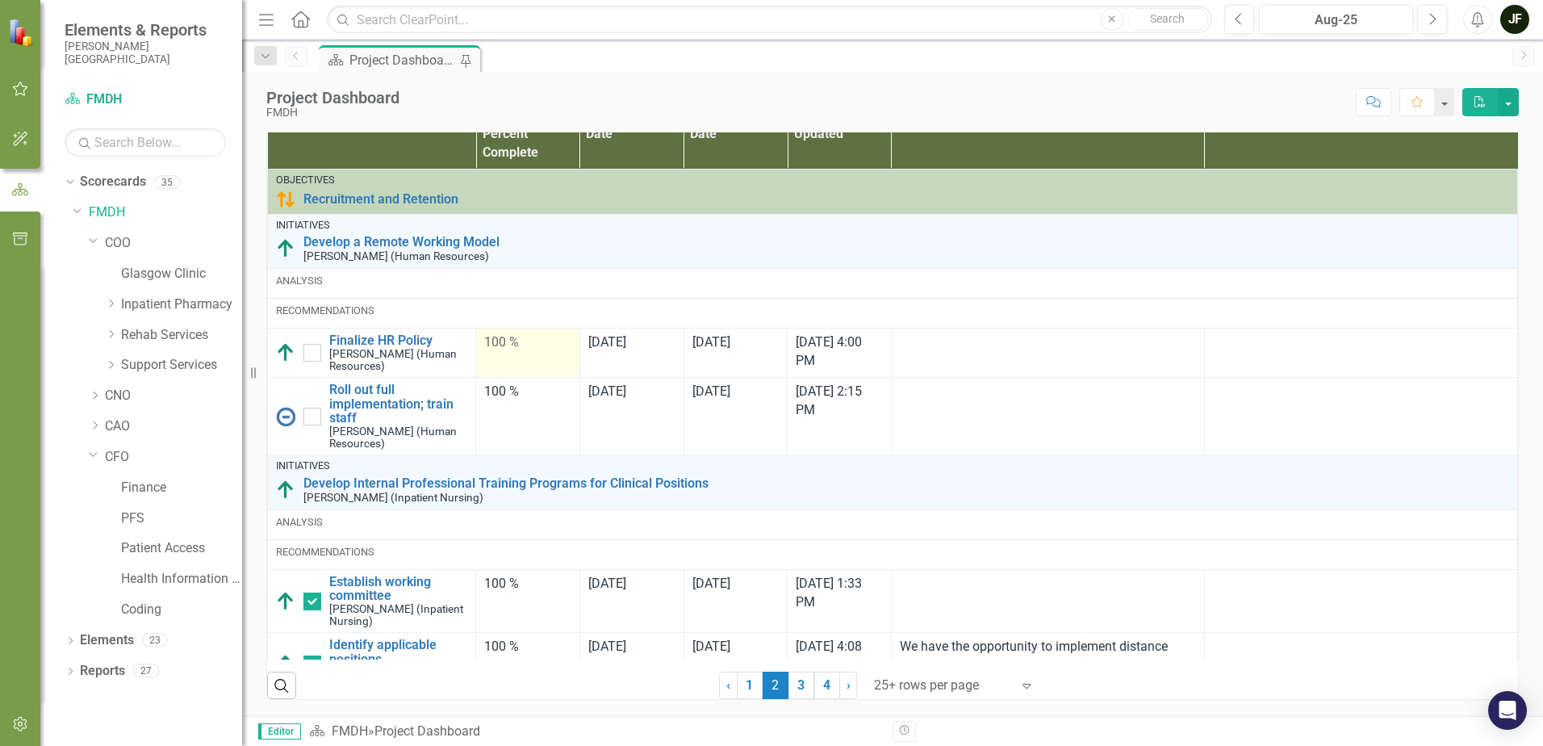
checkbox input "true"
checkbox input "false"
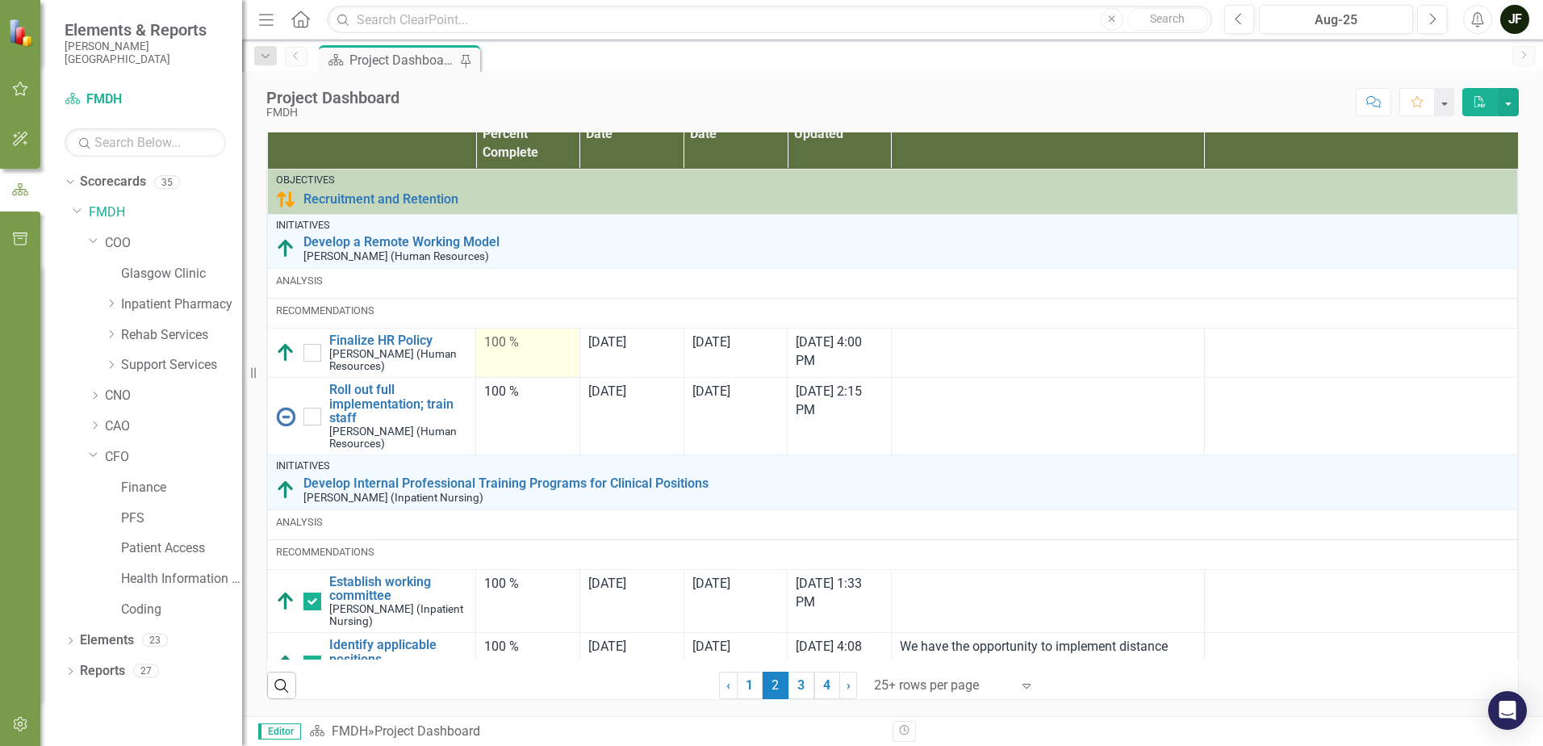
checkbox input "false"
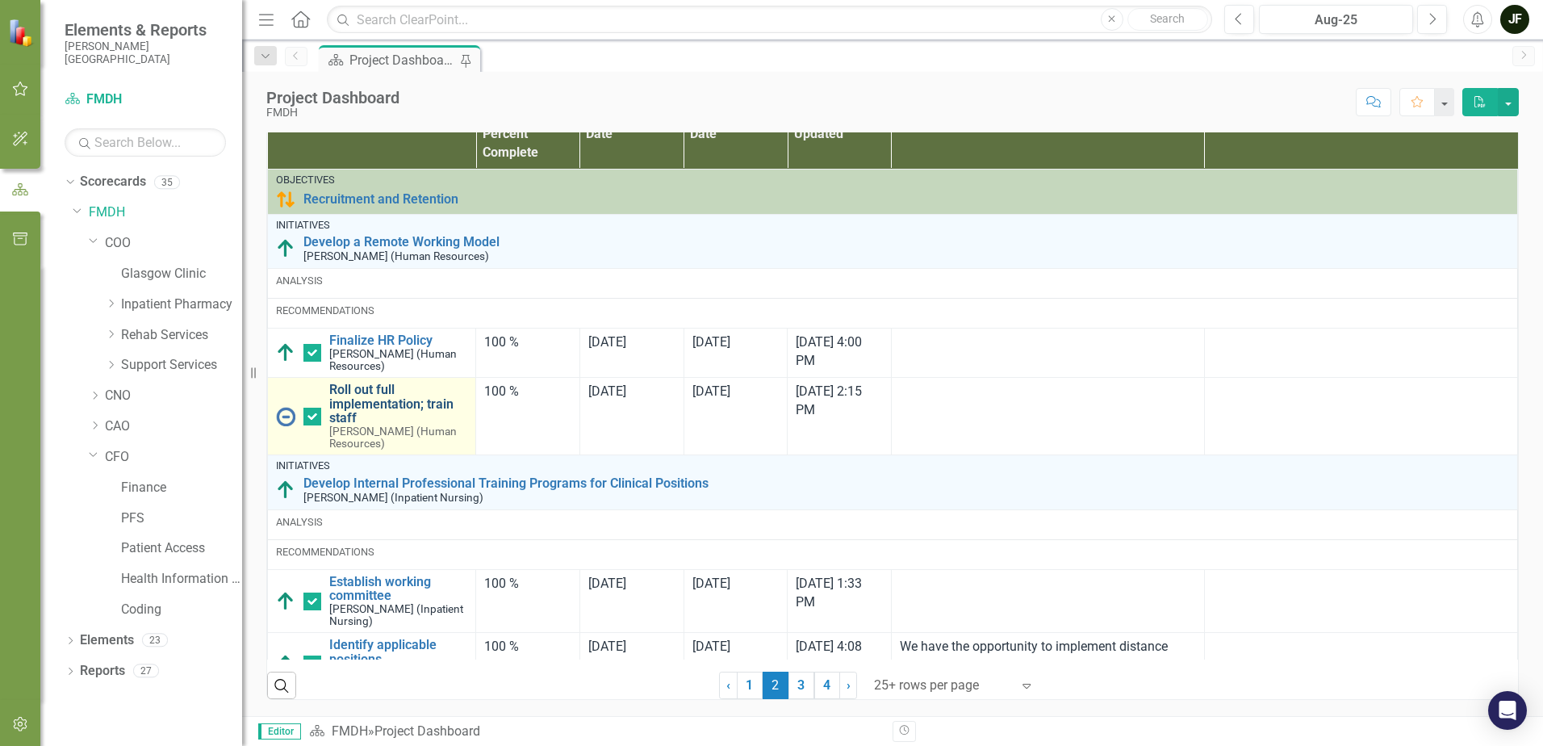
click at [406, 410] on link "Roll out full implementation; train staff" at bounding box center [398, 404] width 138 height 43
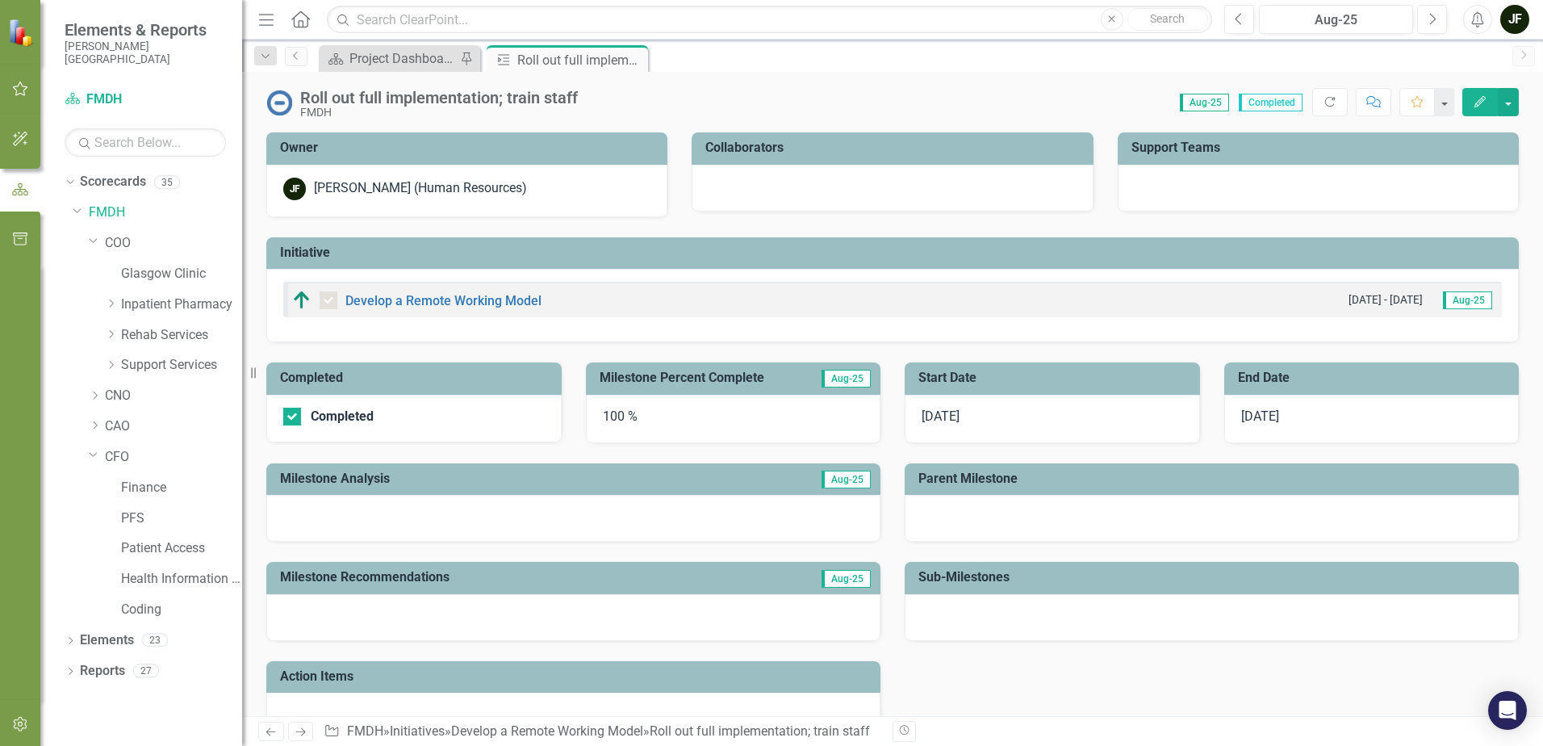
click at [0, 0] on icon "Close" at bounding box center [0, 0] width 0 height 0
